Goal: Complete application form: Complete application form

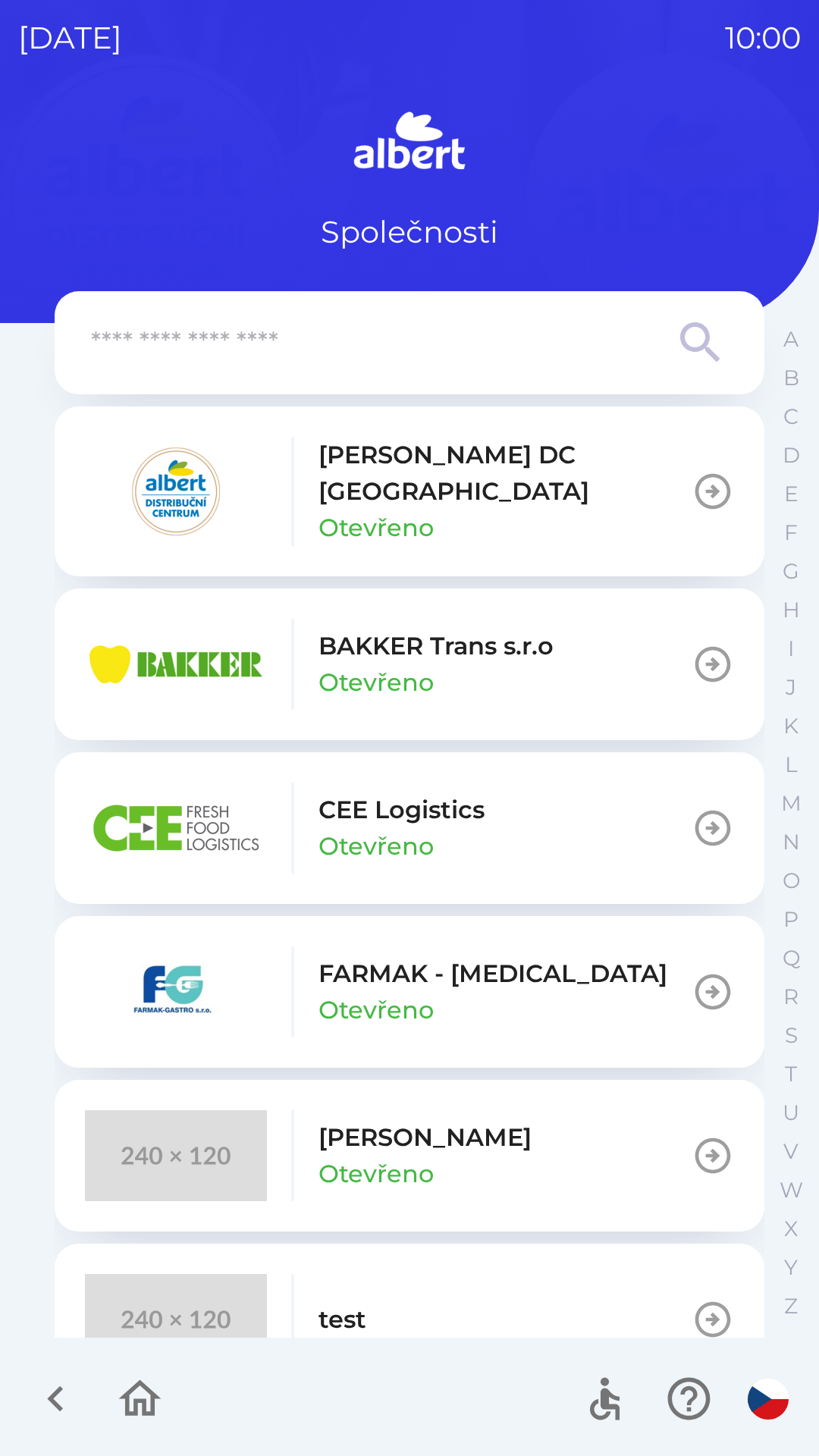
click at [368, 449] on p "[PERSON_NAME] DC [GEOGRAPHIC_DATA]" at bounding box center [505, 473] width 373 height 73
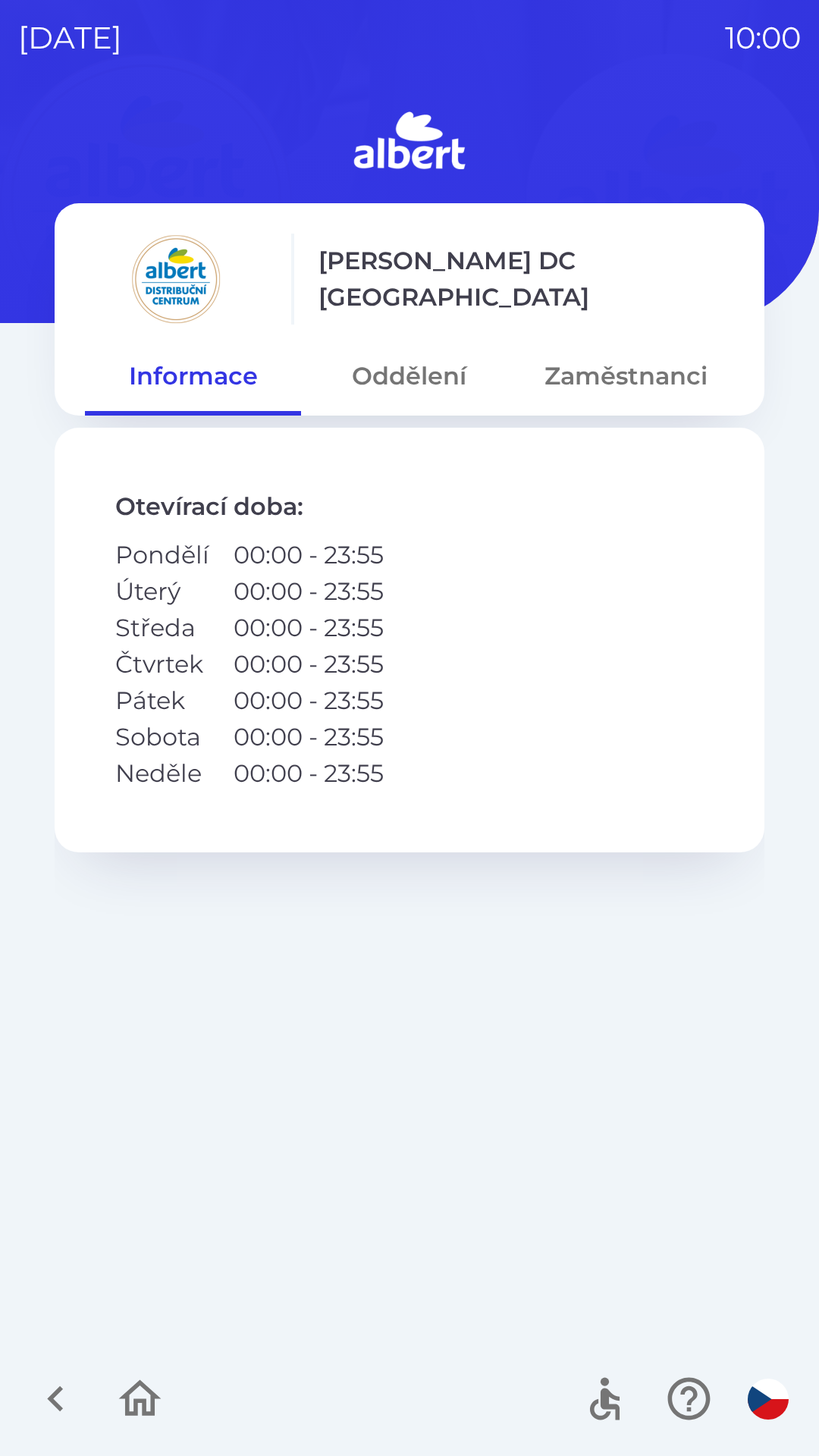
click at [626, 357] on button "Zaměstnanci" at bounding box center [626, 376] width 216 height 54
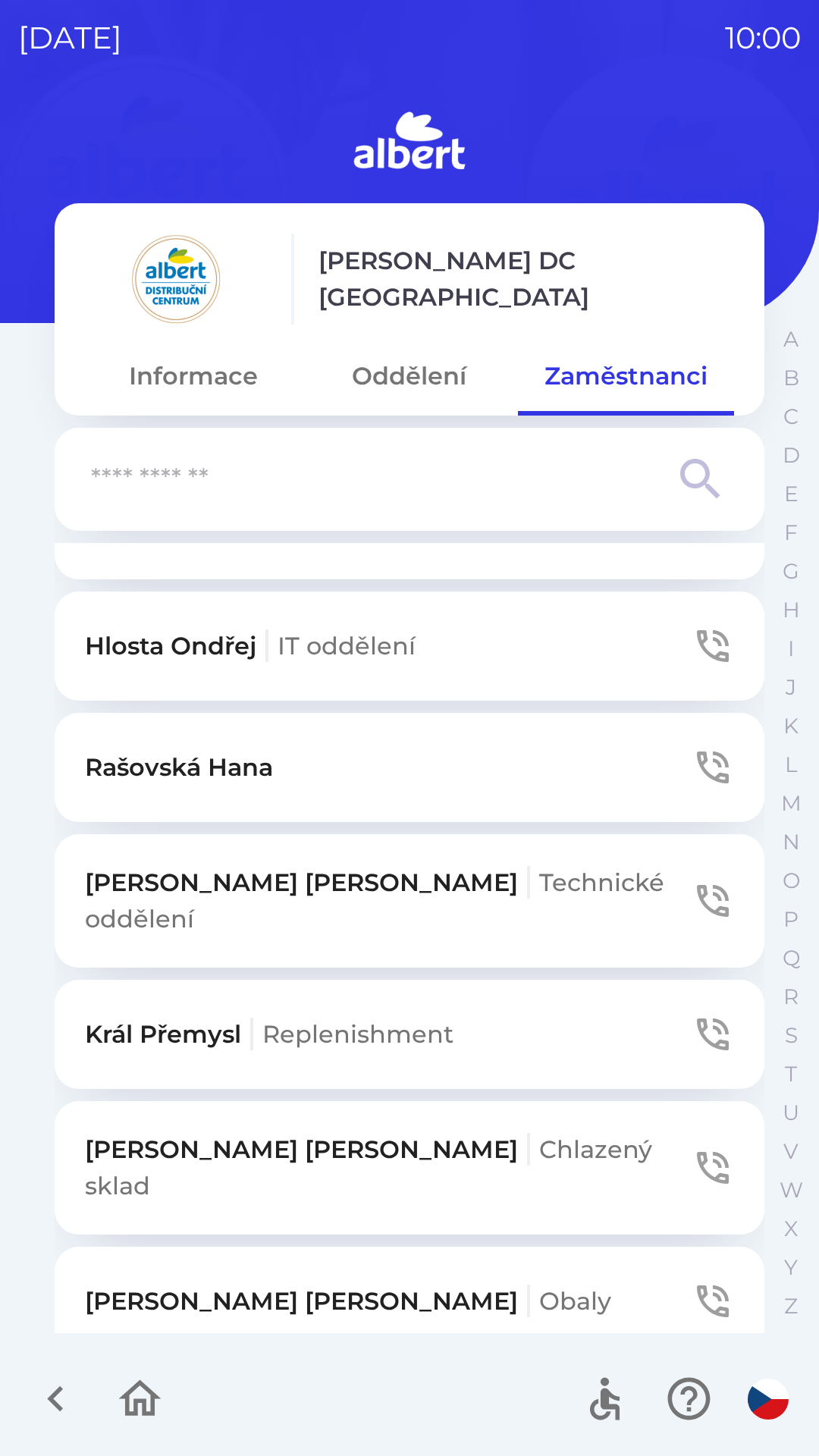
scroll to position [1463, 0]
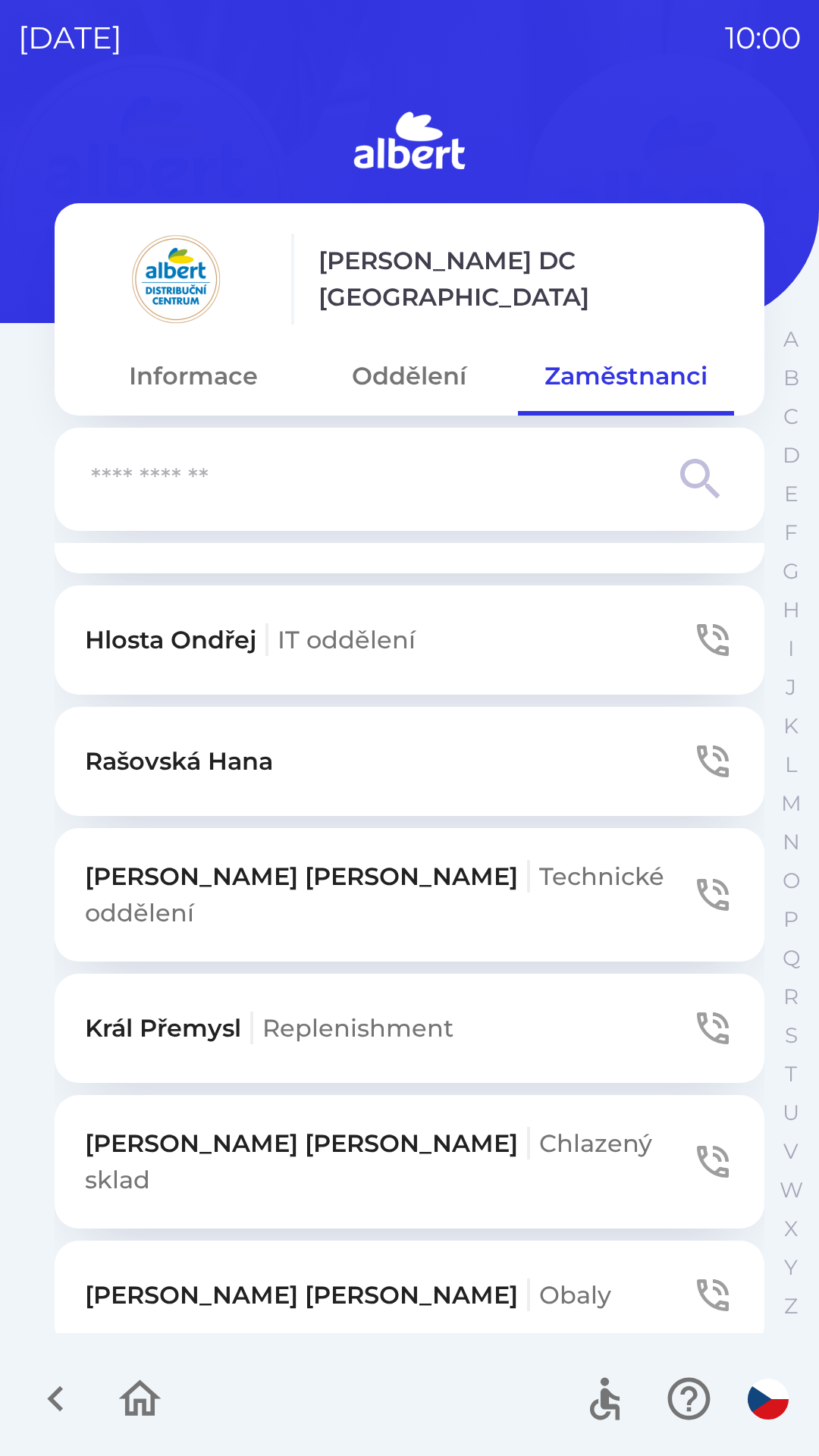
click at [489, 863] on span "Technické oddělení" at bounding box center [374, 895] width 579 height 66
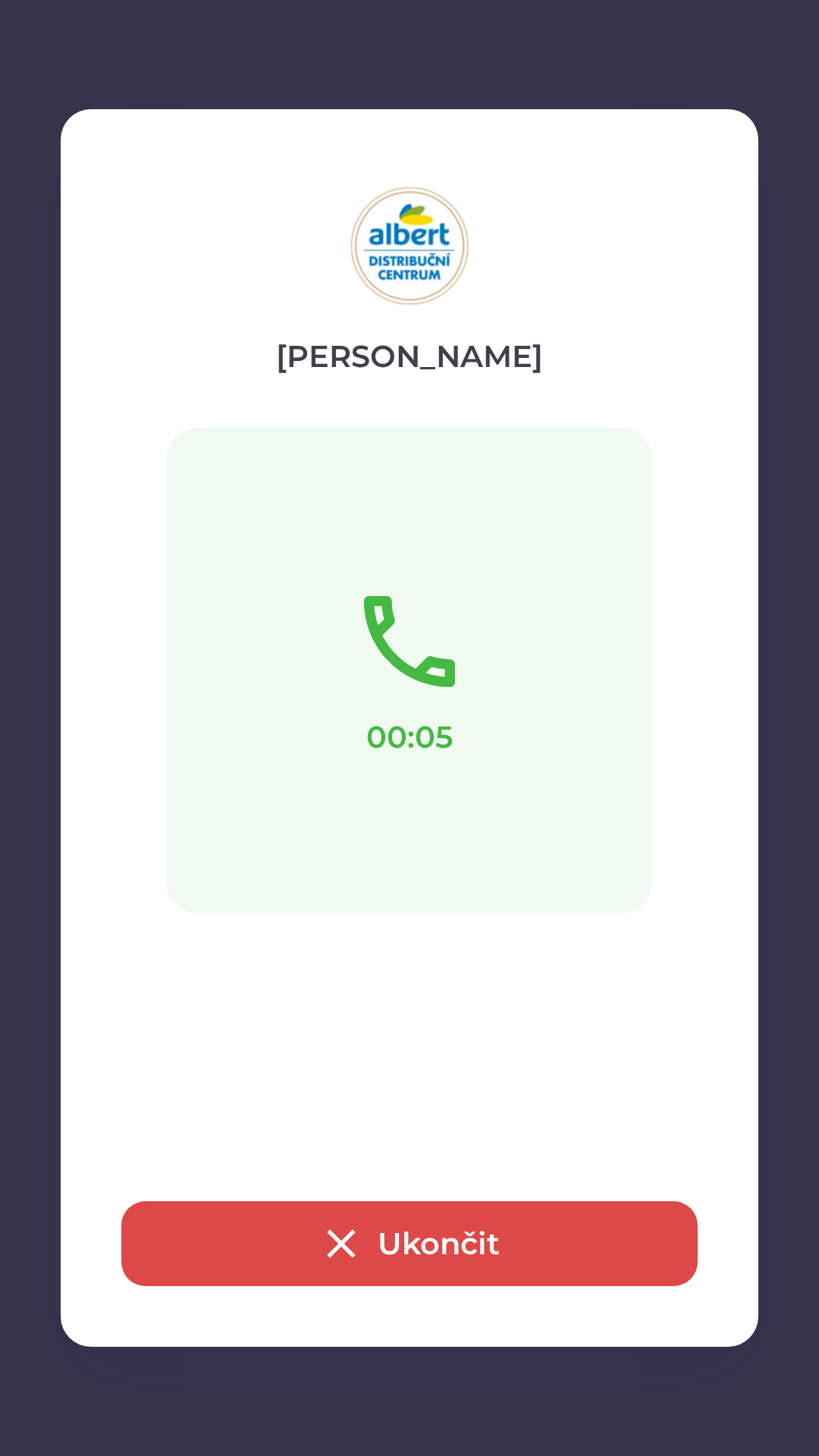
click at [478, 1205] on button "Ukončit" at bounding box center [410, 1243] width 577 height 85
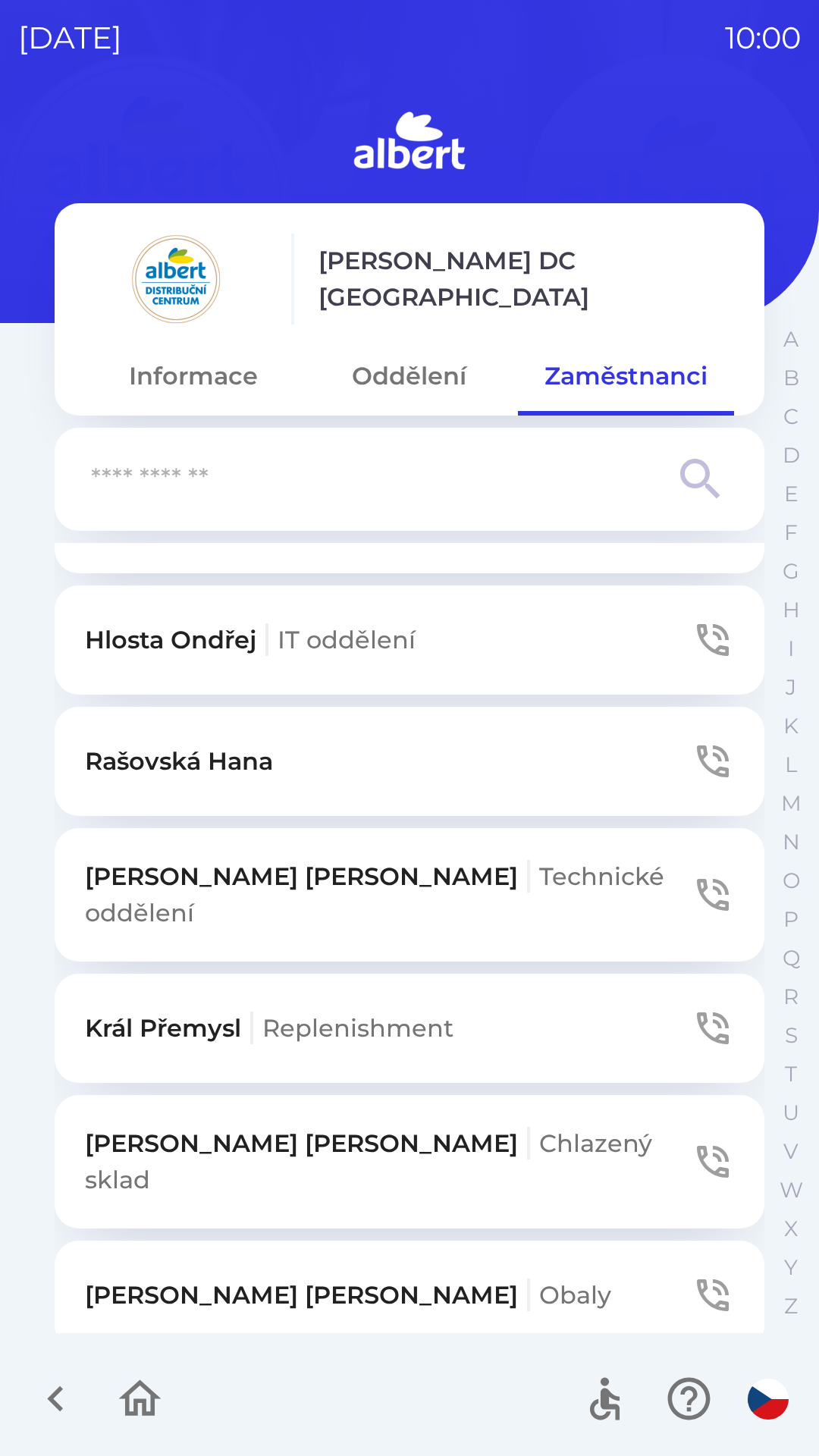
click at [414, 376] on button "Oddělení" at bounding box center [408, 376] width 216 height 54
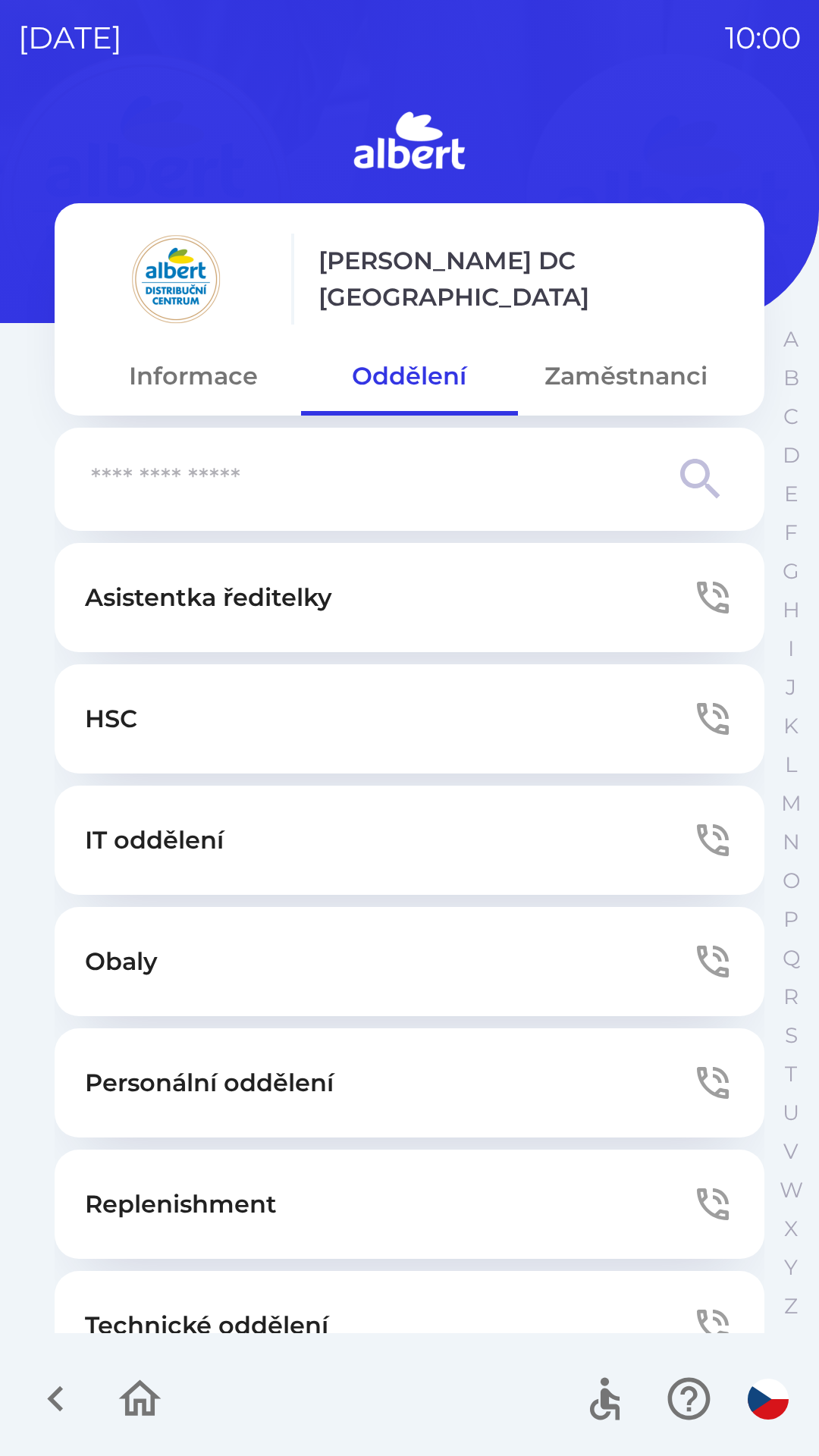
click at [399, 1312] on button "Technické oddělení" at bounding box center [409, 1325] width 710 height 109
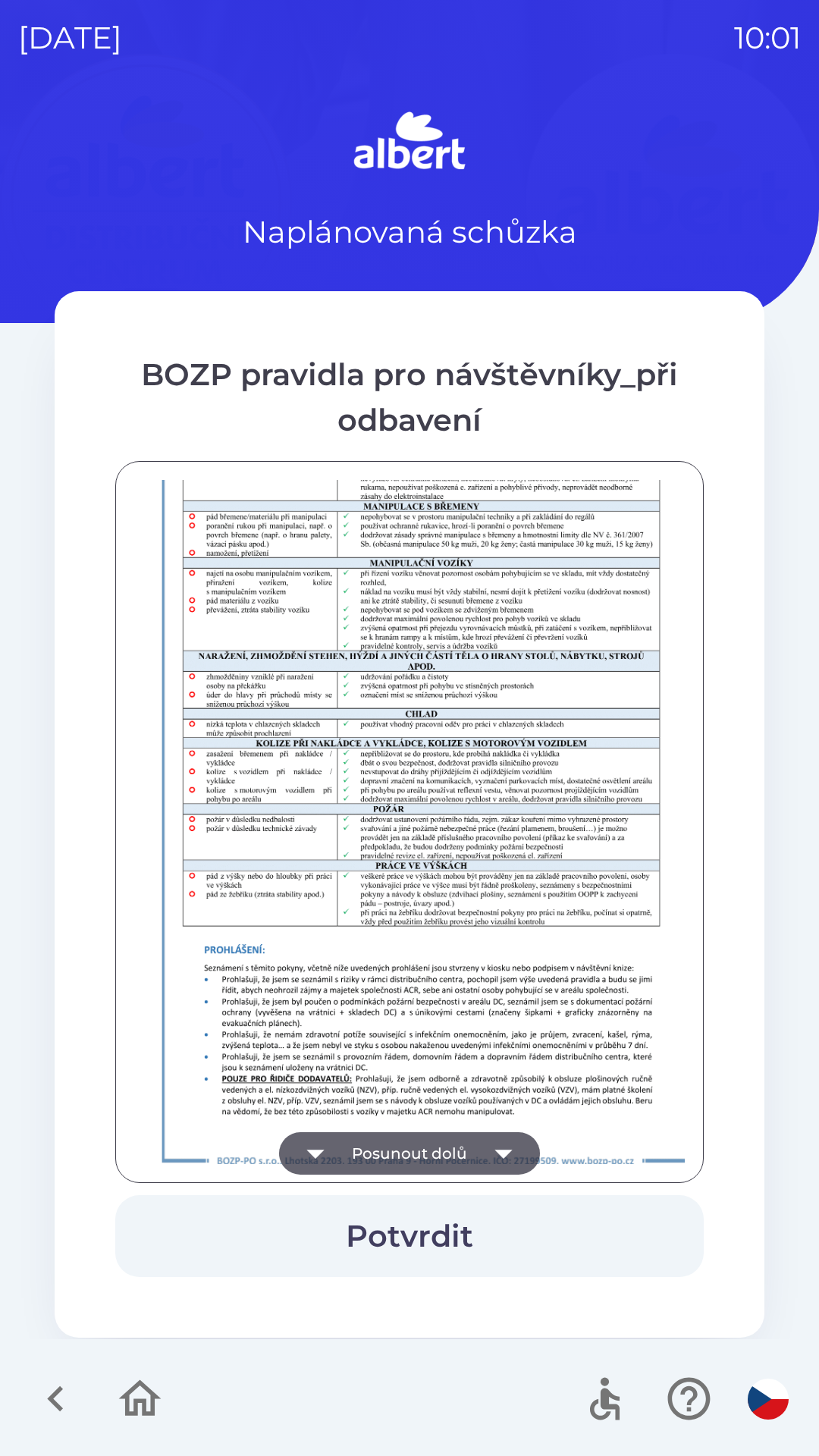
scroll to position [1065, 0]
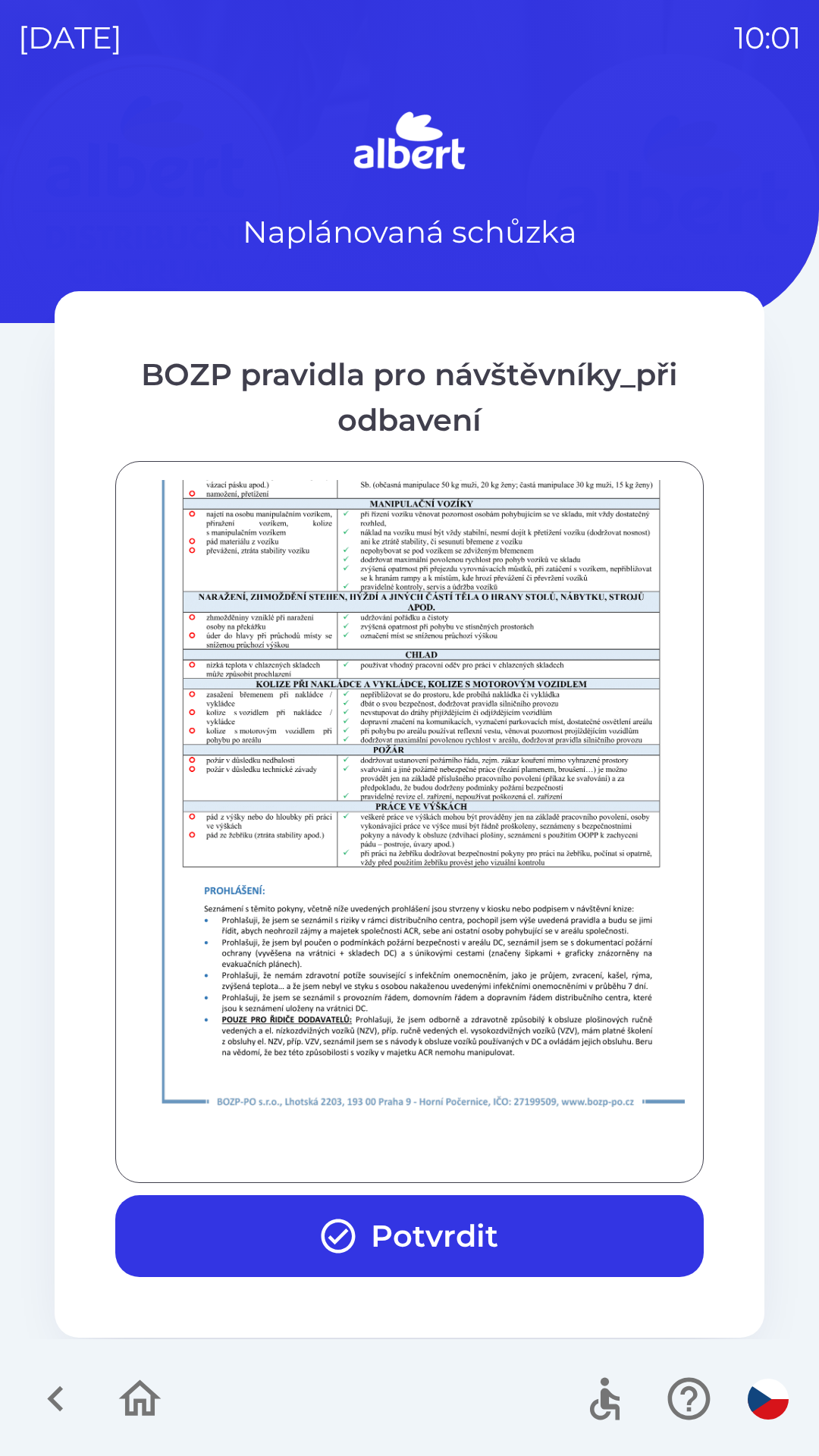
click at [441, 1255] on button "Potvrdit" at bounding box center [409, 1237] width 588 height 82
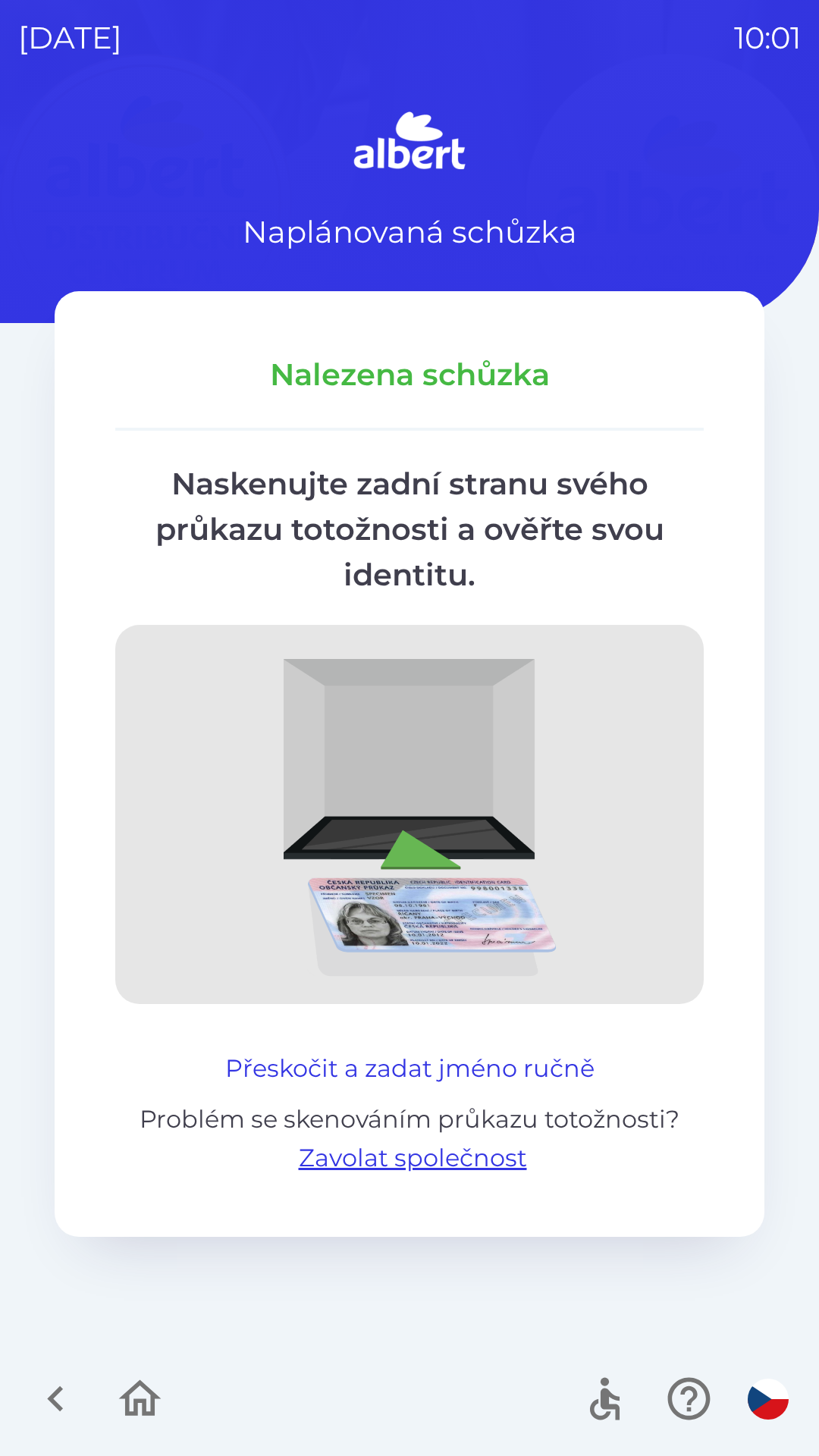
click at [372, 1054] on button "Přeskočit a zadat jméno ručně" at bounding box center [410, 1069] width 381 height 36
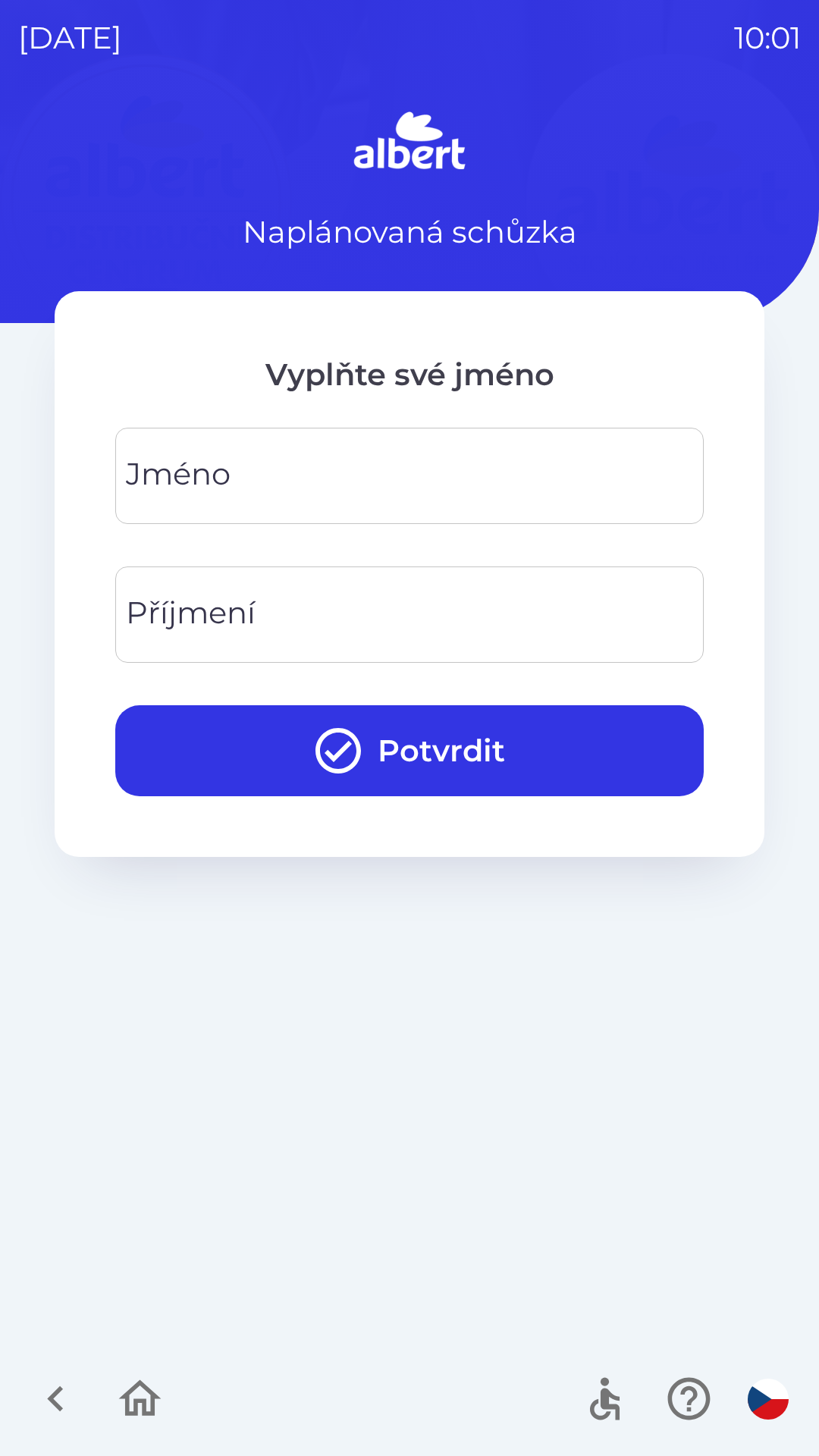
click at [380, 490] on input "Jméno" at bounding box center [409, 476] width 552 height 60
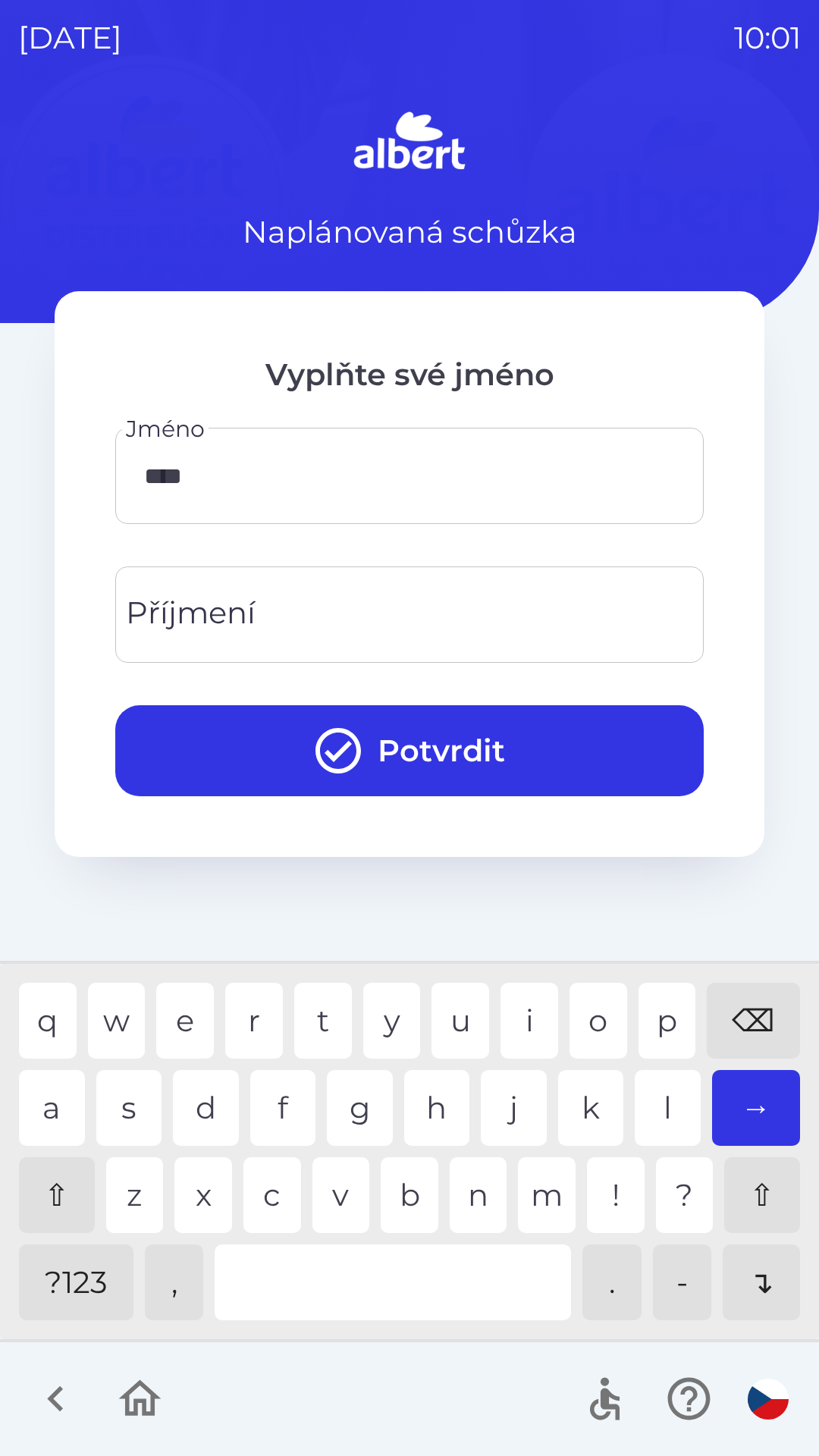
click at [479, 1194] on div "n" at bounding box center [478, 1196] width 58 height 76
click at [324, 1021] on div "t" at bounding box center [323, 1021] width 58 height 76
click at [184, 1019] on div "e" at bounding box center [185, 1021] width 58 height 76
click at [596, 1110] on div "k" at bounding box center [591, 1108] width 66 height 76
click at [734, 1015] on div "⌫" at bounding box center [753, 1021] width 94 height 76
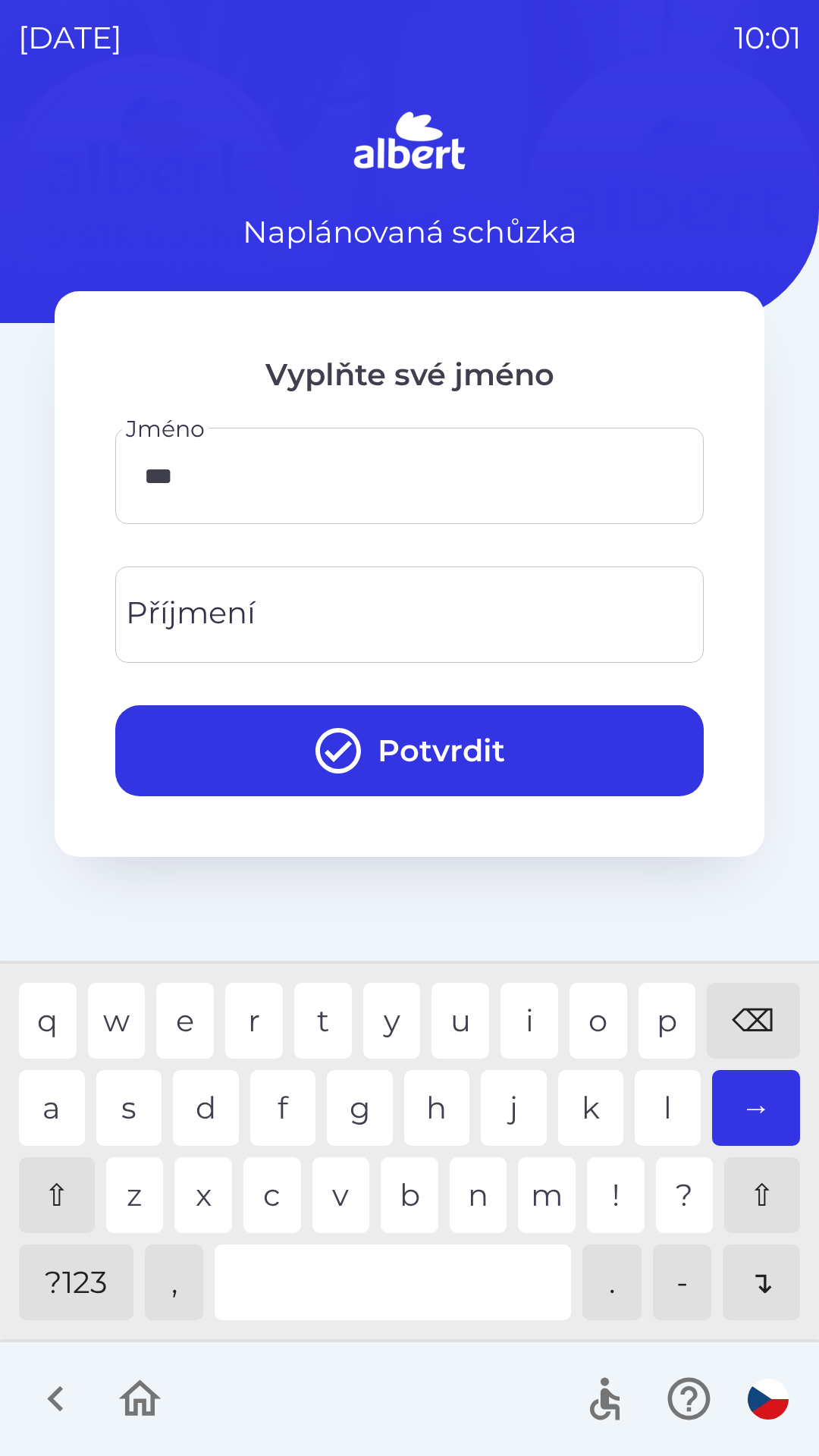
click at [735, 1017] on div "⌫" at bounding box center [753, 1021] width 94 height 76
click at [733, 1023] on div "⌫" at bounding box center [753, 1021] width 94 height 76
click at [724, 1037] on div "⌫" at bounding box center [753, 1021] width 94 height 76
click at [311, 1023] on div "t" at bounding box center [323, 1021] width 58 height 76
type input "****"
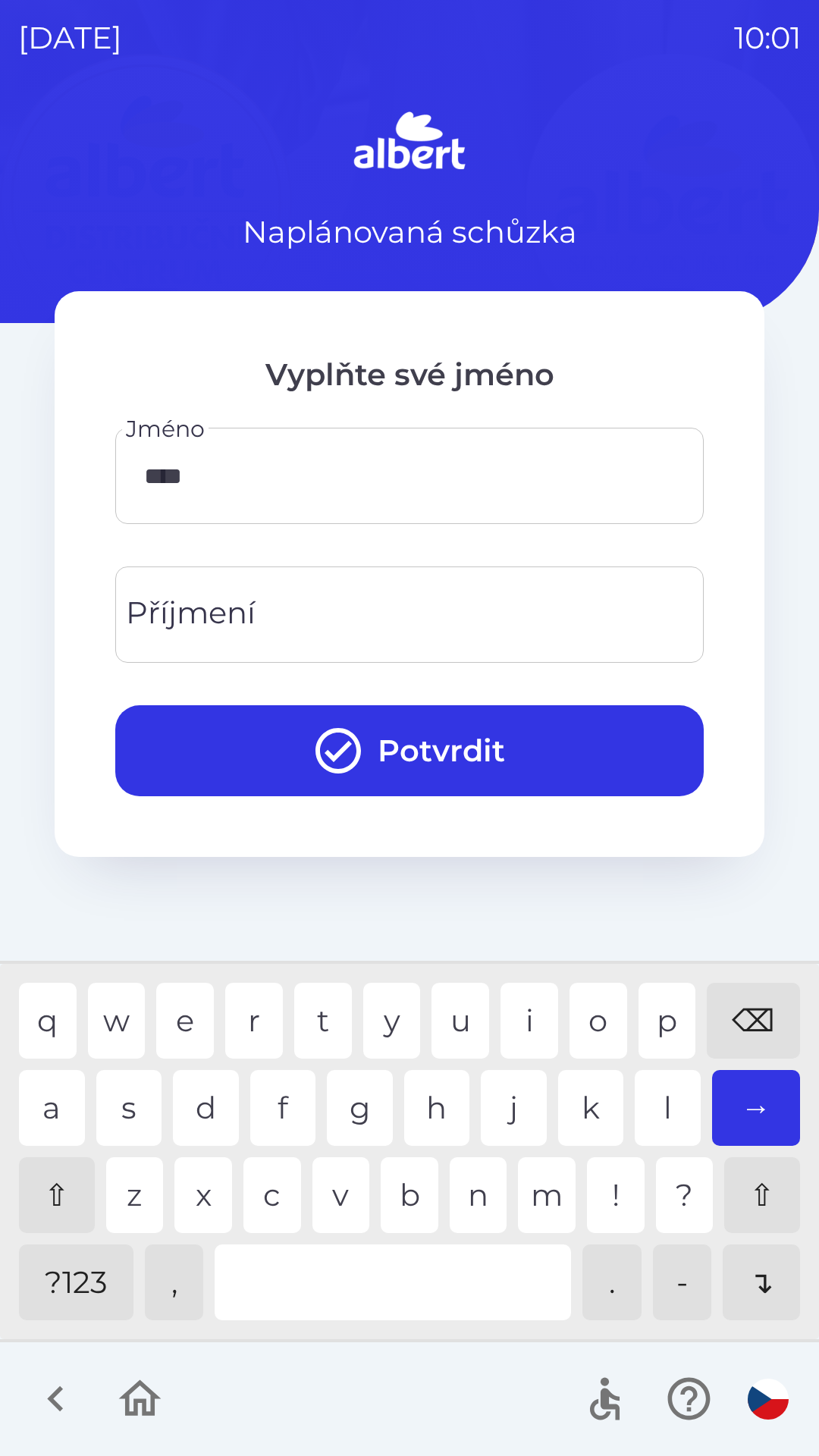
click at [255, 1018] on div "r" at bounding box center [254, 1021] width 58 height 76
click at [290, 615] on input "Příjmení" at bounding box center [409, 615] width 552 height 60
click at [649, 1025] on div "P" at bounding box center [667, 1021] width 58 height 76
click at [70, 1195] on div "⇧" at bounding box center [57, 1196] width 76 height 76
click at [520, 1016] on div "i" at bounding box center [529, 1021] width 58 height 76
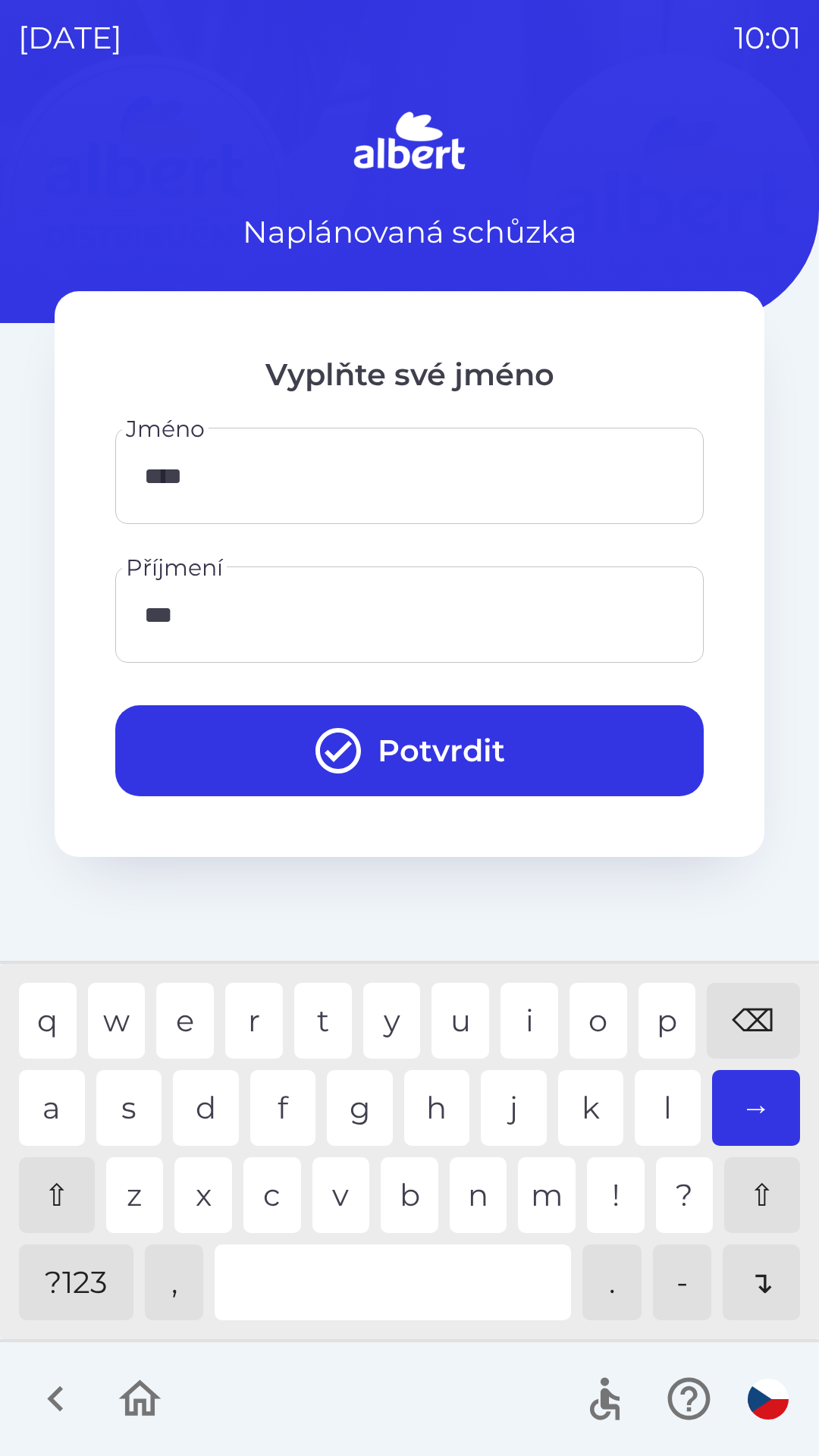
click at [582, 1020] on div "o" at bounding box center [598, 1021] width 58 height 76
type input "*******"
click at [579, 1100] on div "k" at bounding box center [591, 1108] width 66 height 76
click at [449, 744] on button "Potvrdit" at bounding box center [409, 751] width 588 height 91
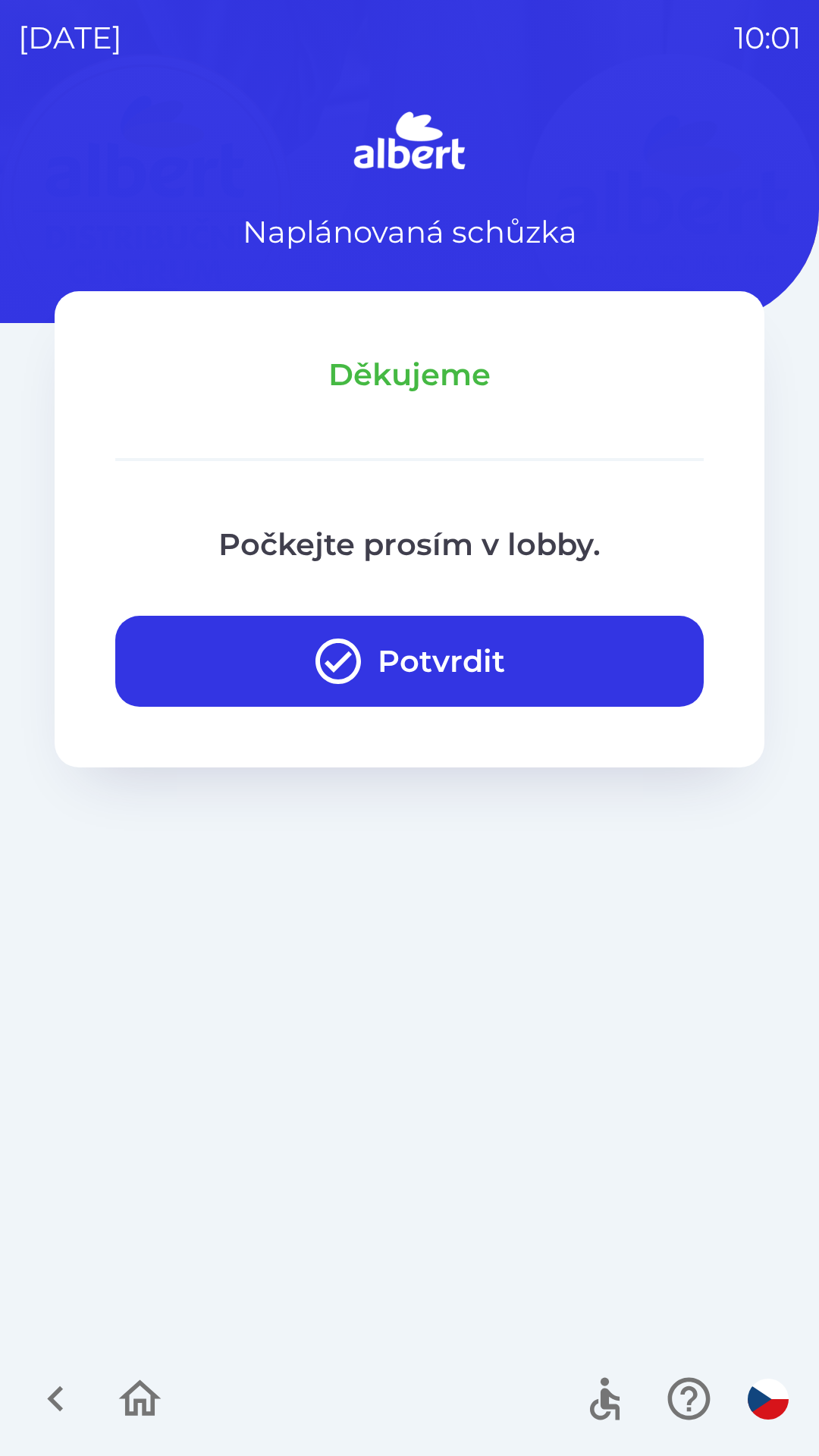
click at [458, 632] on button "Potvrdit" at bounding box center [409, 661] width 588 height 91
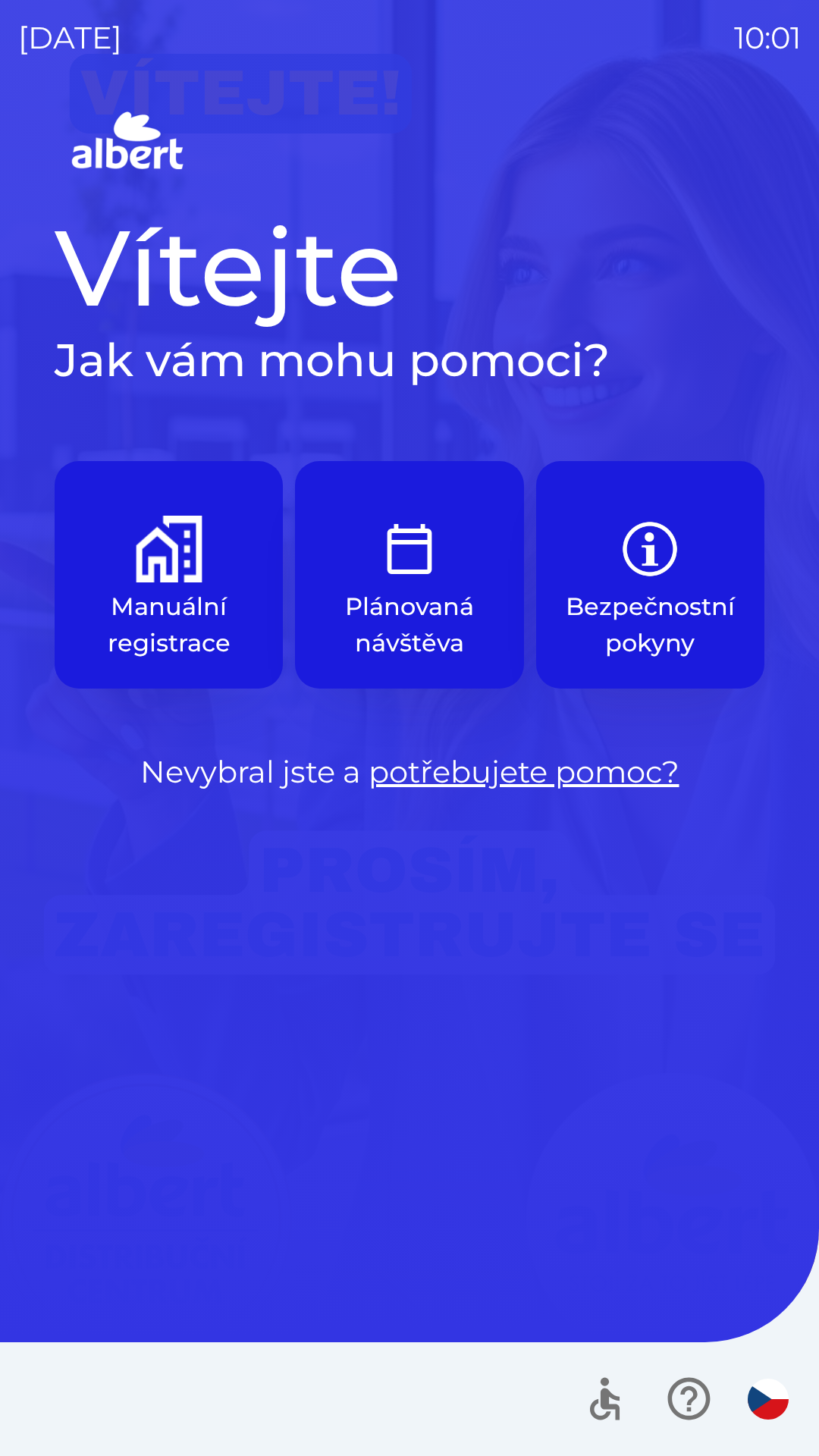
click at [186, 583] on button "Manuální registrace" at bounding box center [168, 574] width 228 height 228
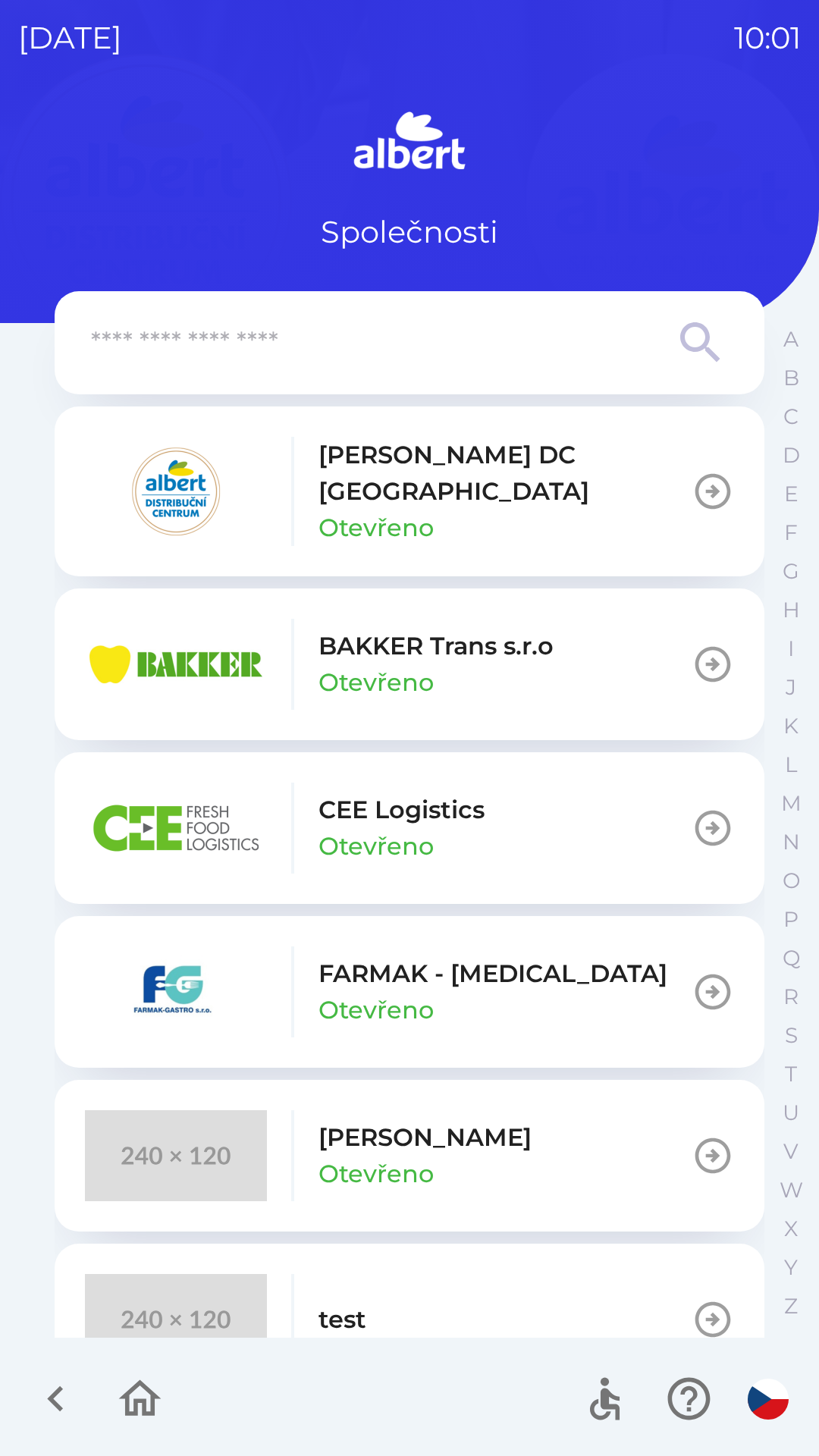
click at [368, 509] on p "Otevřeno" at bounding box center [376, 528] width 115 height 36
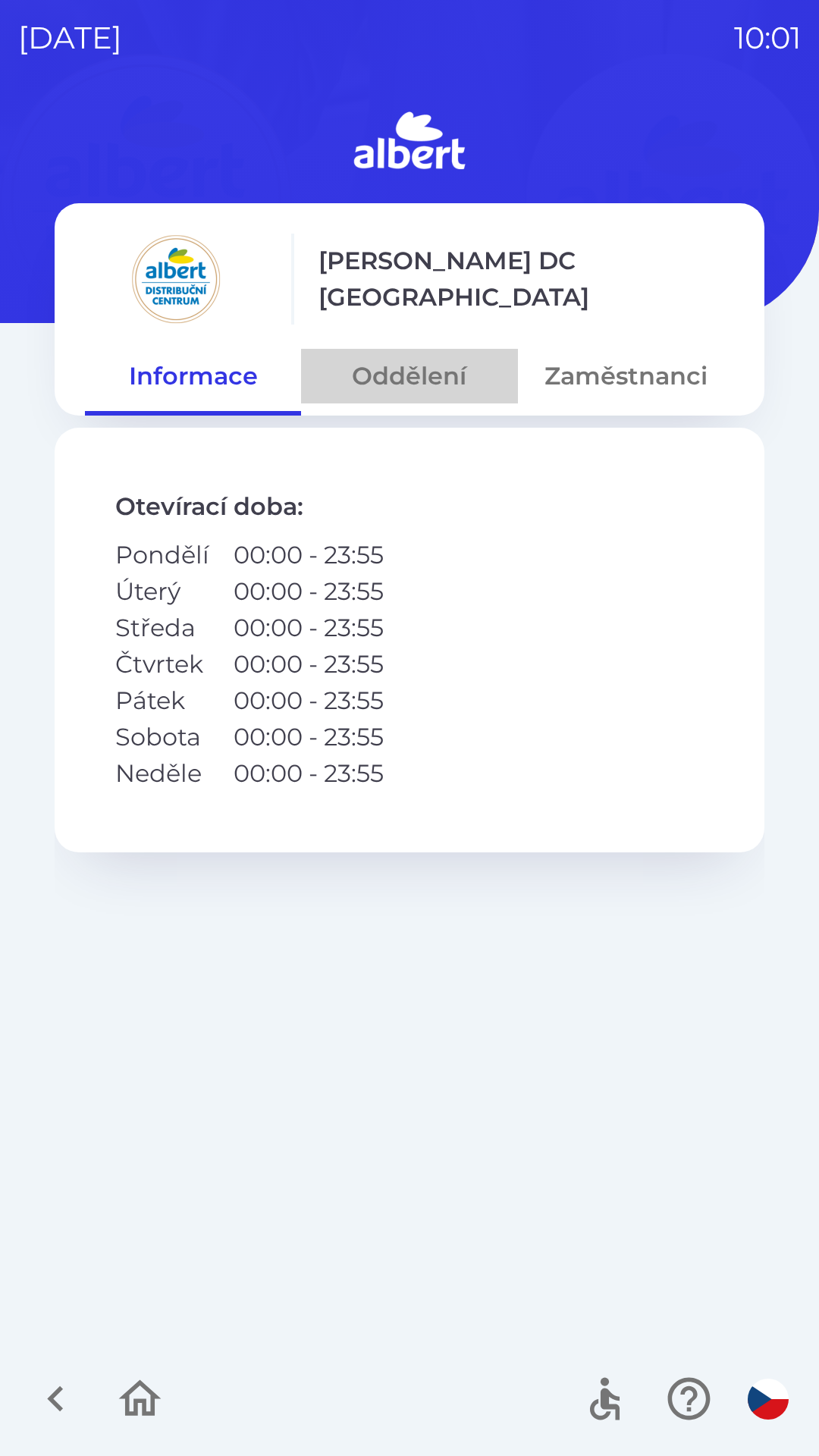
click at [432, 370] on button "Oddělení" at bounding box center [408, 376] width 216 height 54
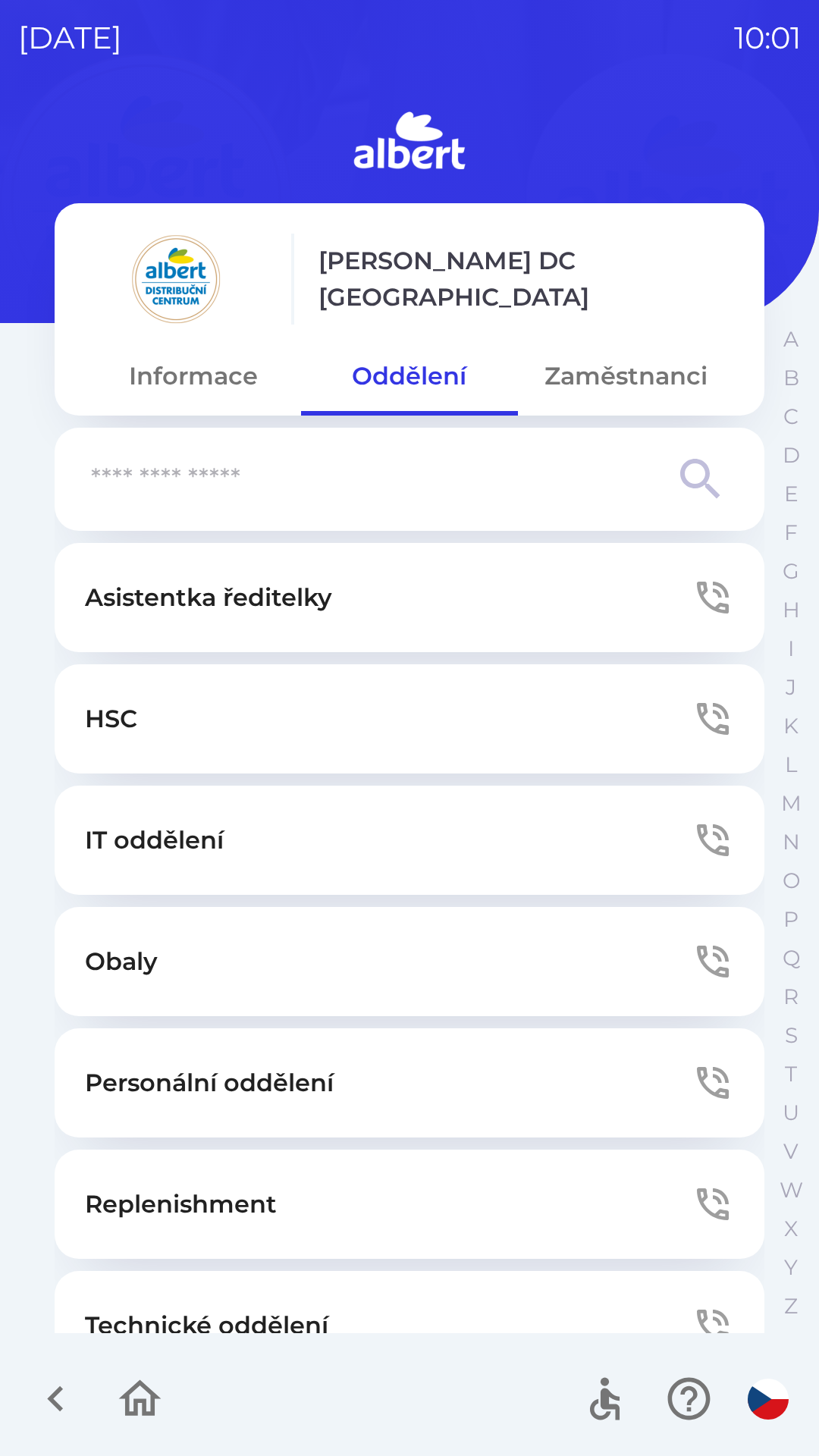
click at [280, 1302] on button "Technické oddělení" at bounding box center [409, 1325] width 710 height 109
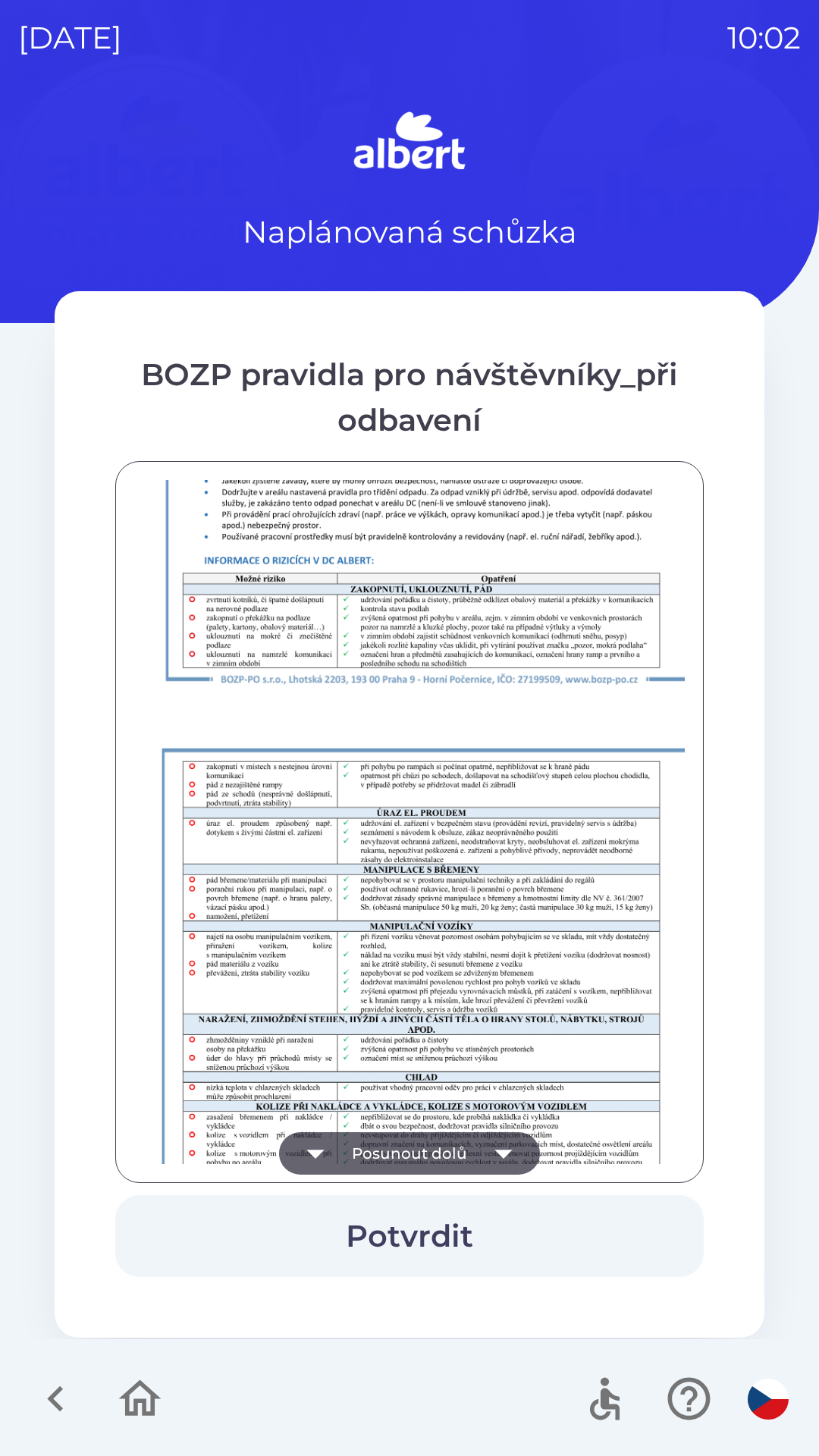
scroll to position [1065, 0]
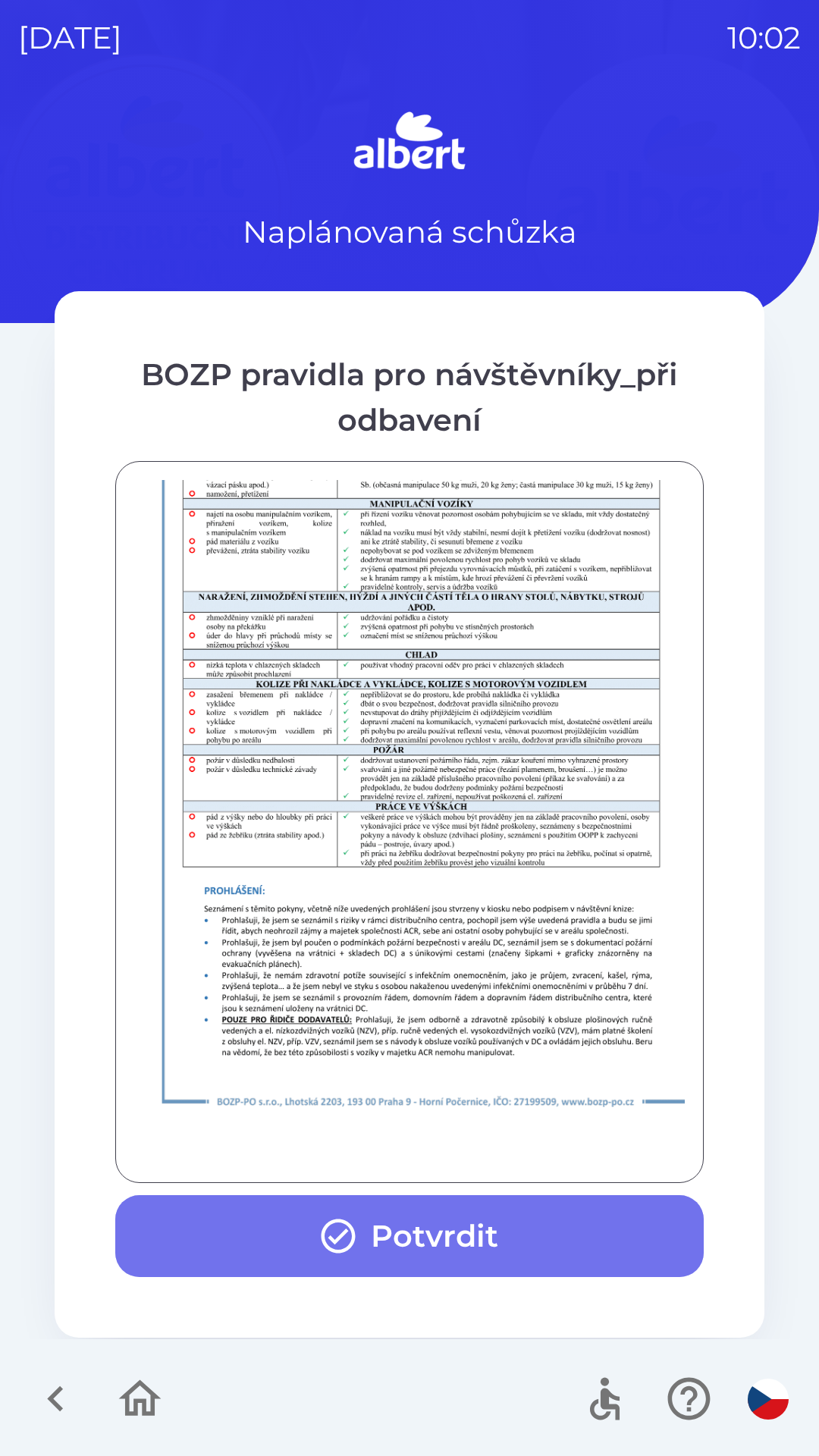
click at [459, 1241] on button "Potvrdit" at bounding box center [409, 1237] width 588 height 82
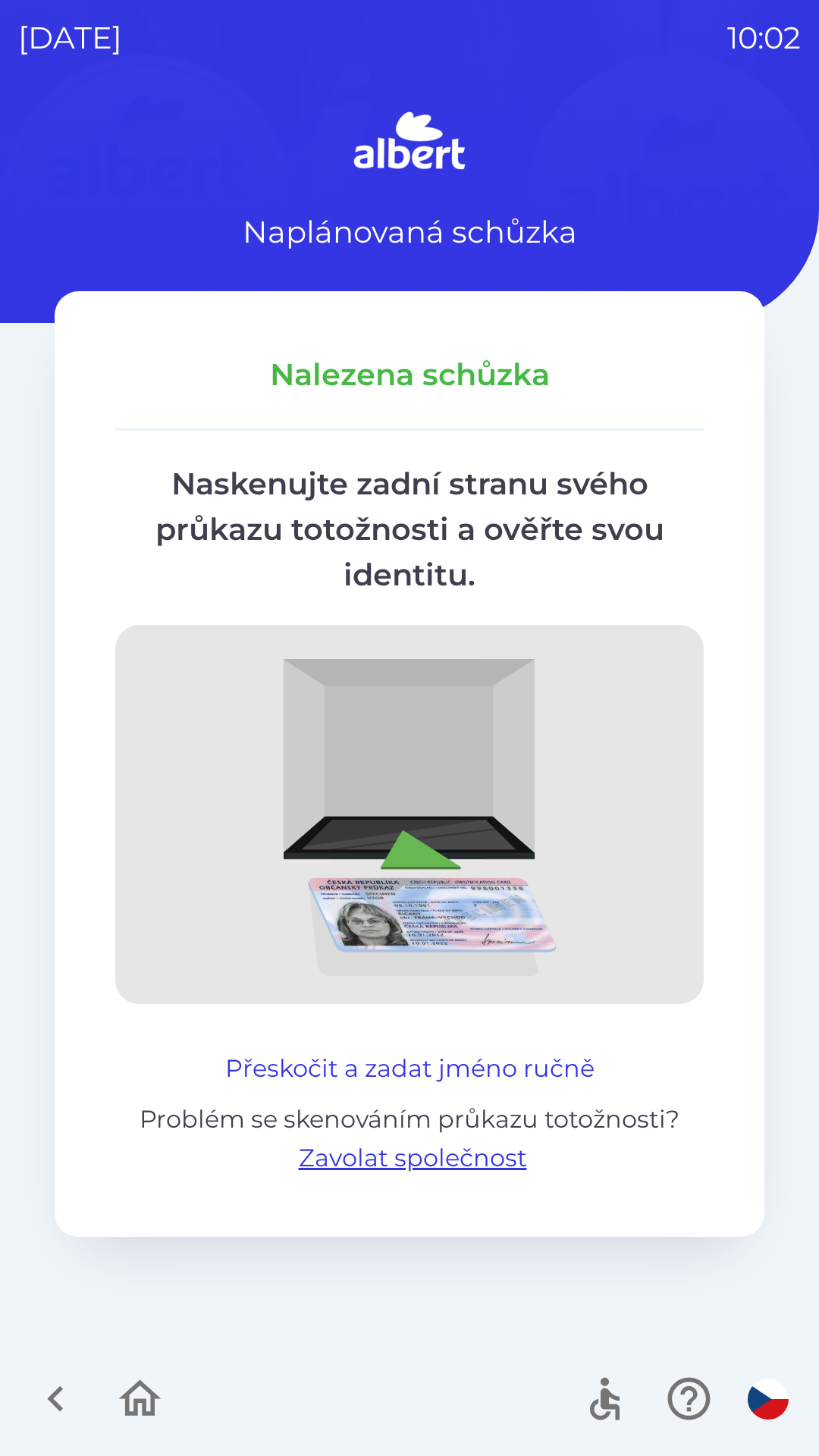
click at [445, 1052] on button "Přeskočit a zadat jméno ručně" at bounding box center [410, 1069] width 381 height 36
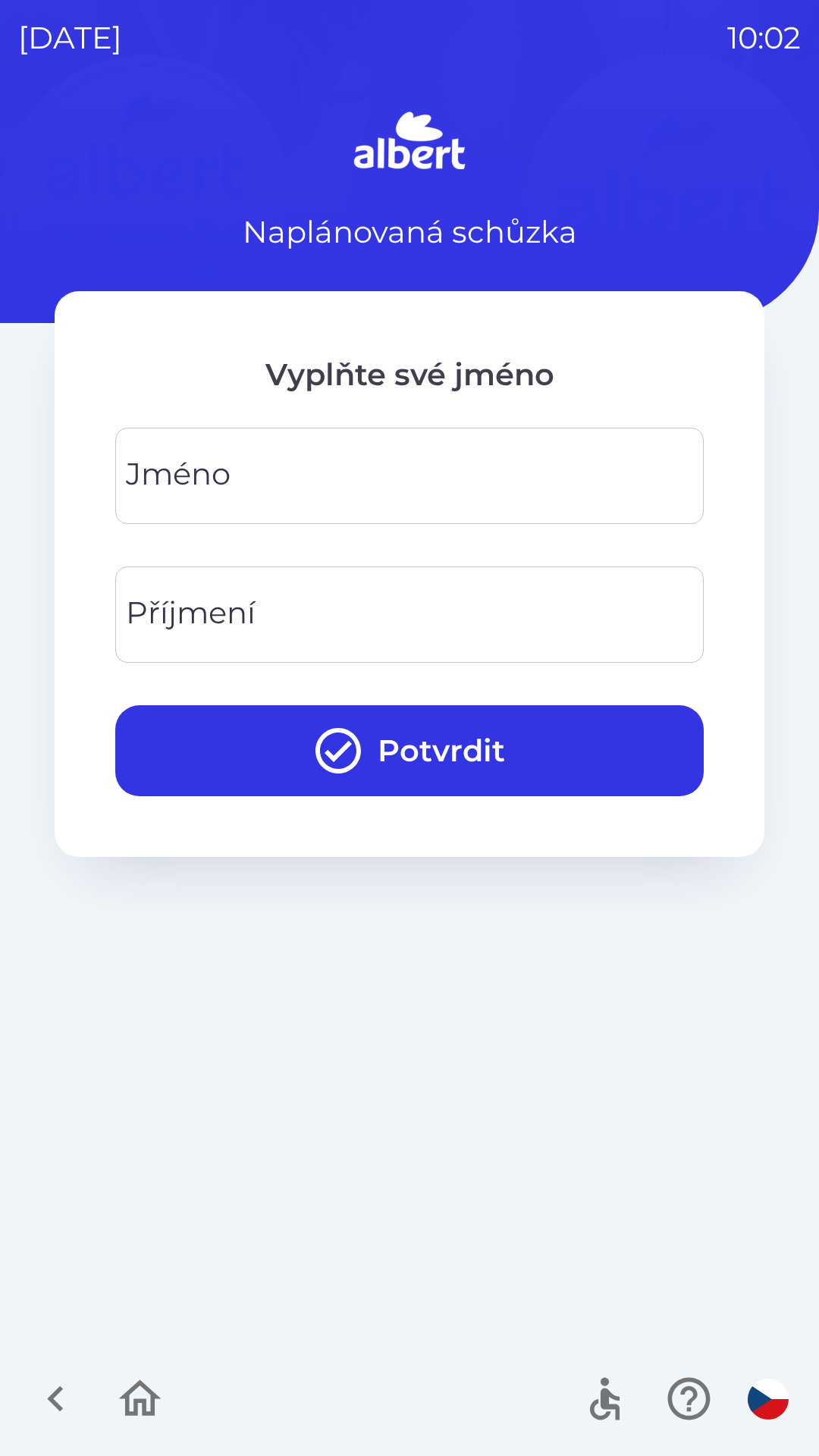
click at [242, 459] on input "Jméno" at bounding box center [409, 476] width 552 height 60
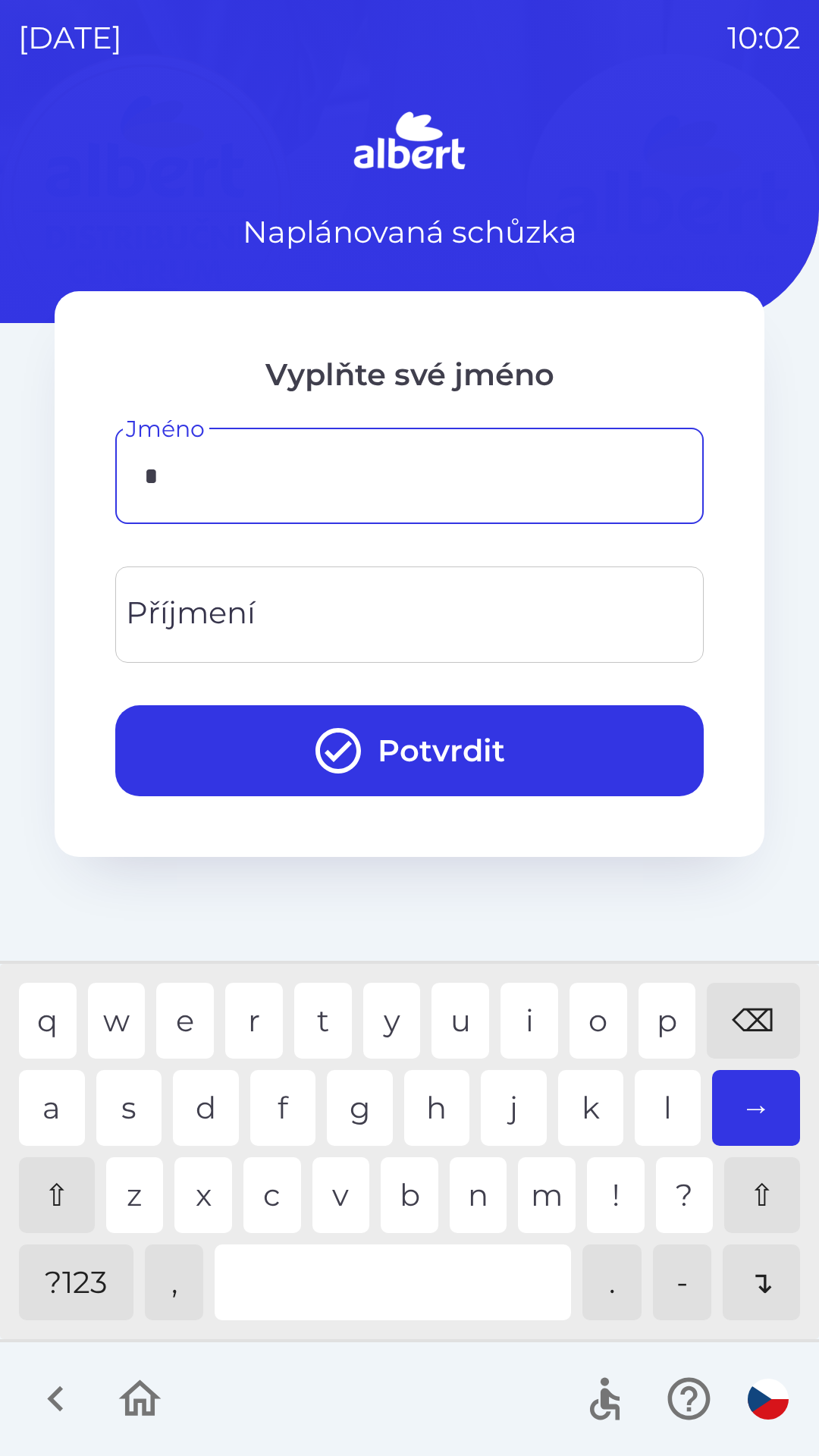
click at [246, 1016] on div "r" at bounding box center [254, 1021] width 58 height 76
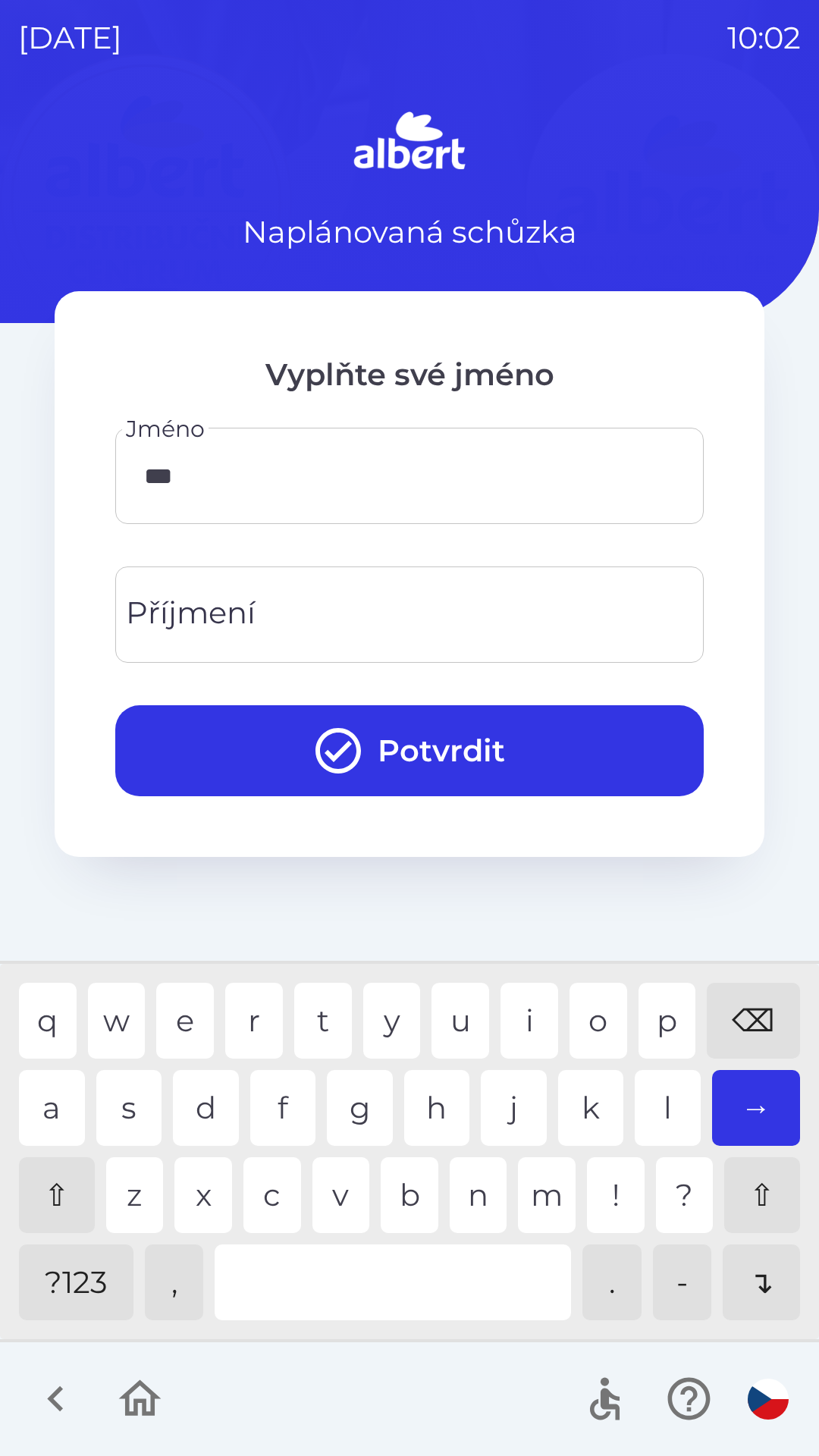
click at [196, 1100] on div "d" at bounding box center [205, 1108] width 66 height 76
click at [596, 1031] on div "o" at bounding box center [598, 1021] width 58 height 76
click at [534, 1189] on div "m" at bounding box center [547, 1196] width 58 height 76
type input "*******"
click at [246, 1016] on div "r" at bounding box center [254, 1021] width 58 height 76
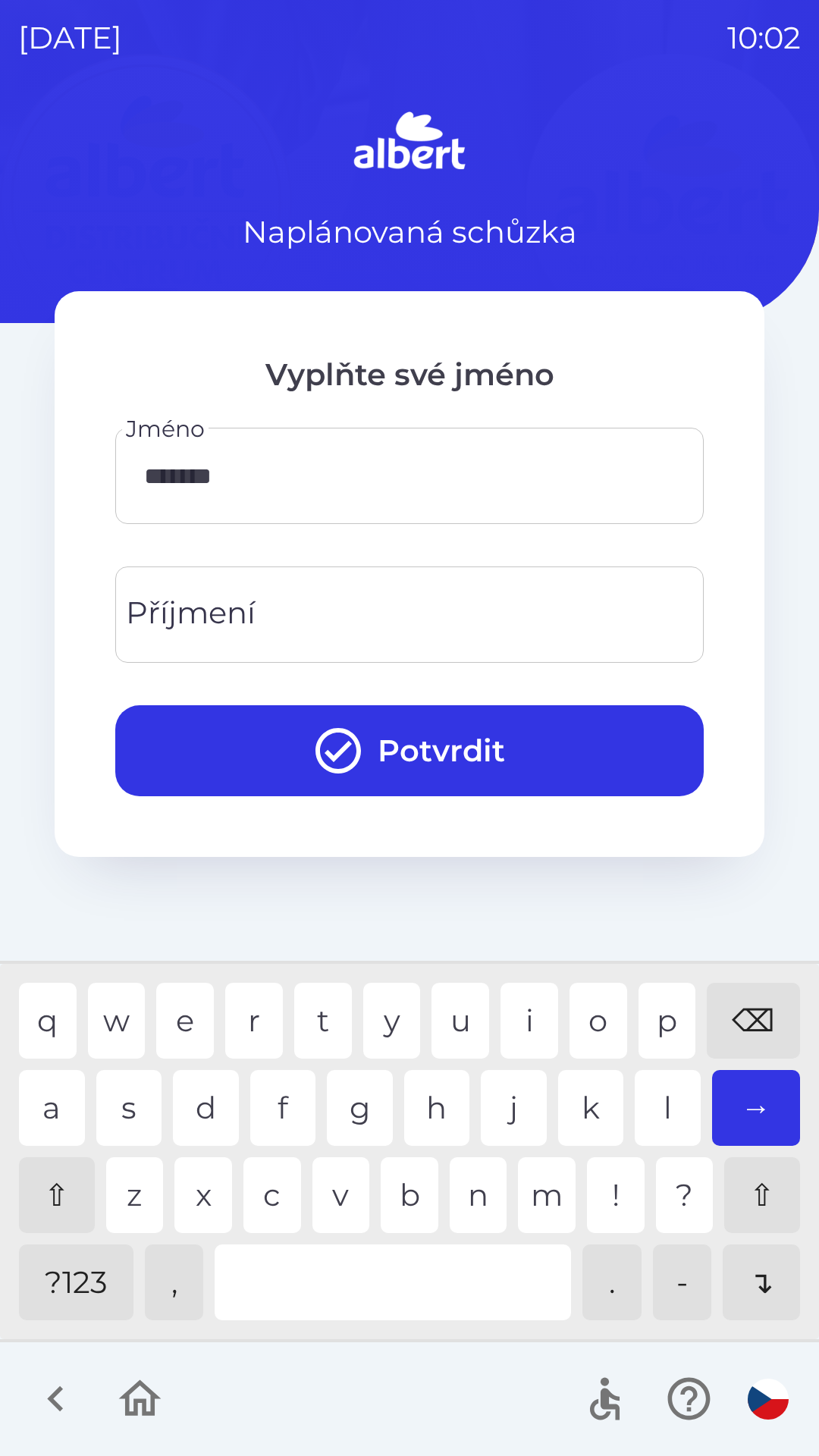
click at [380, 619] on input "Příjmení" at bounding box center [409, 615] width 552 height 60
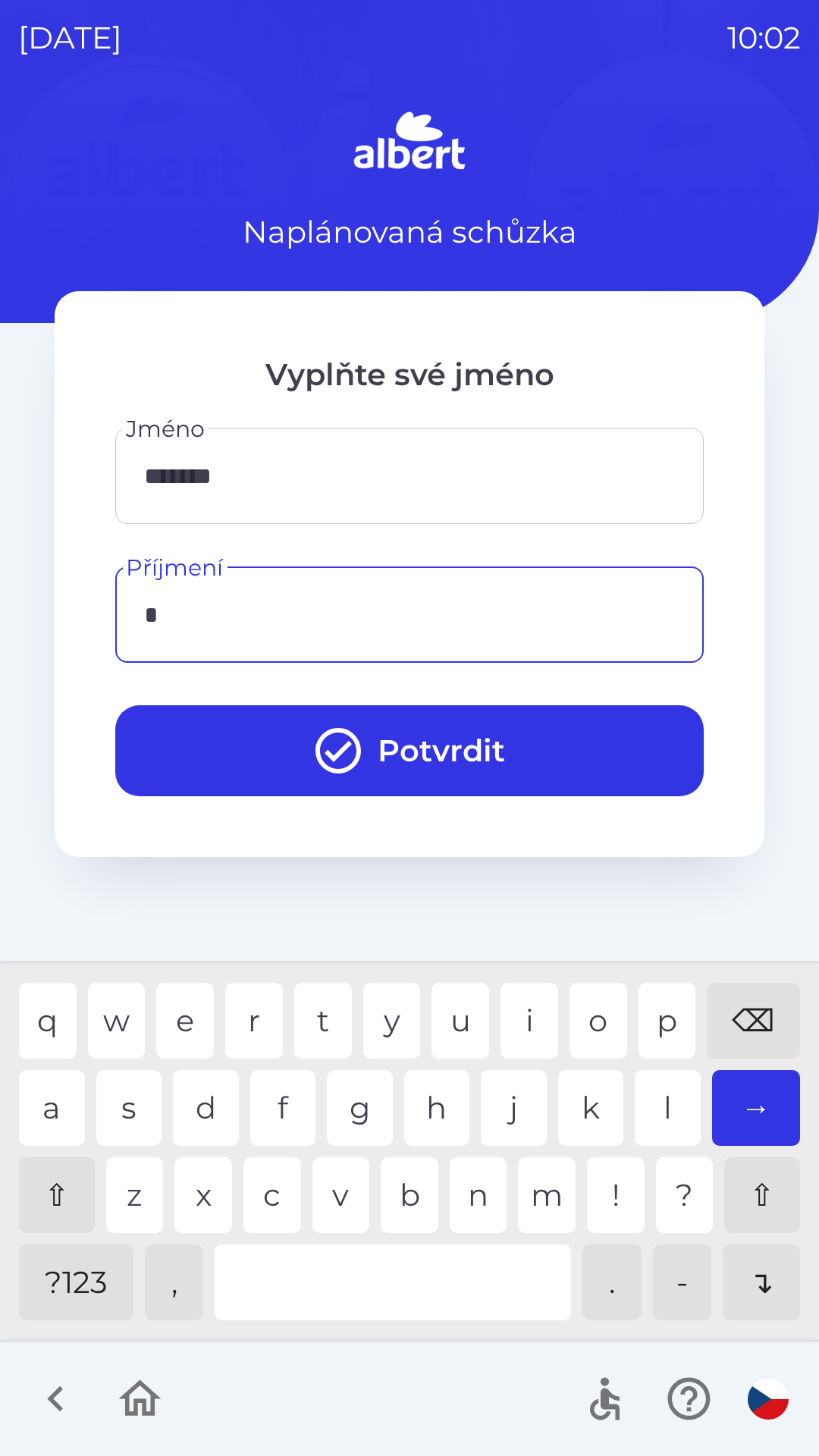
click at [583, 1110] on div "k" at bounding box center [591, 1108] width 66 height 76
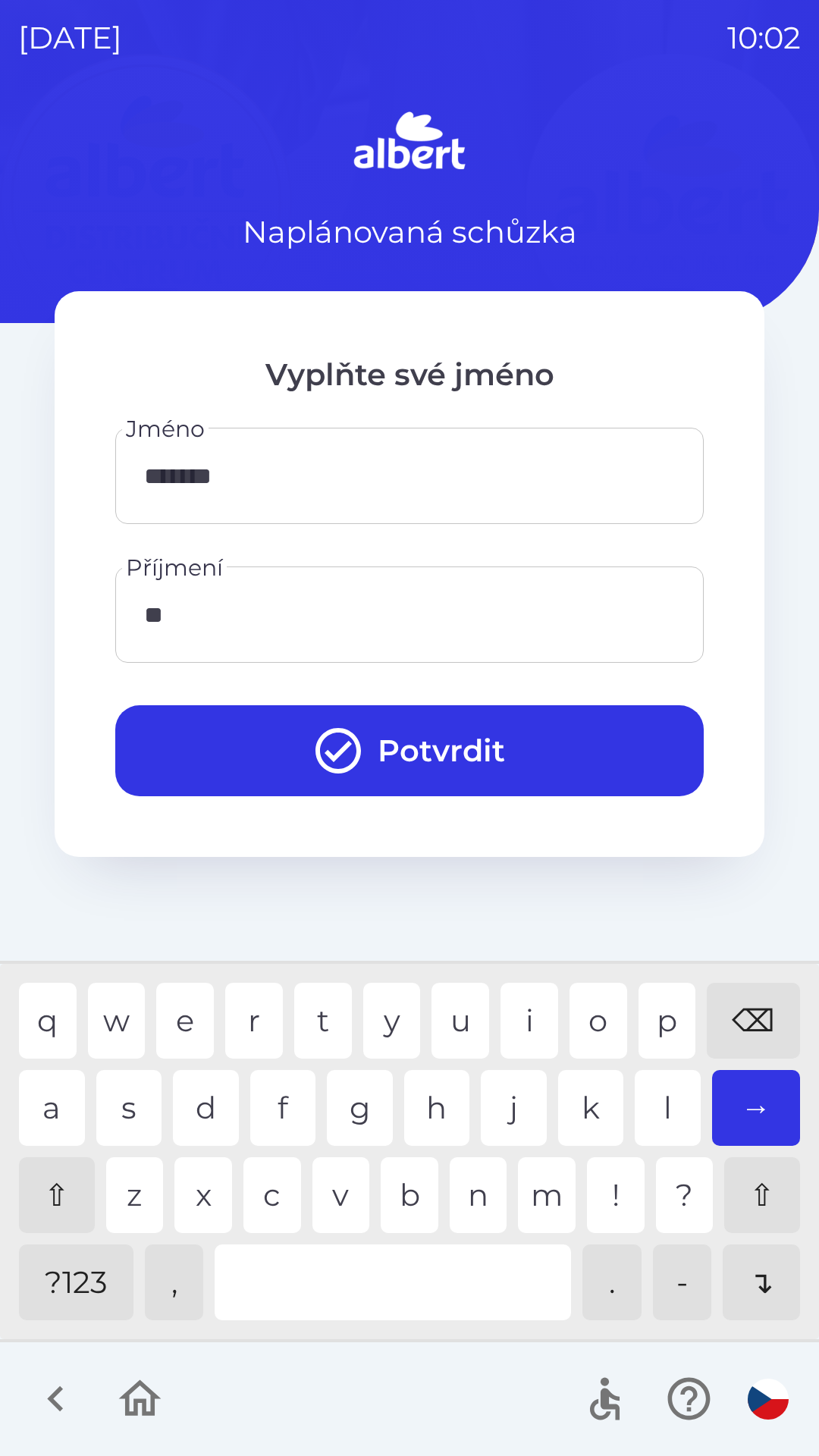
click at [586, 1017] on div "o" at bounding box center [598, 1021] width 58 height 76
type input "******"
click at [246, 1019] on div "r" at bounding box center [254, 1021] width 58 height 76
click at [477, 747] on button "Potvrdit" at bounding box center [409, 751] width 588 height 91
